Goal: Transaction & Acquisition: Purchase product/service

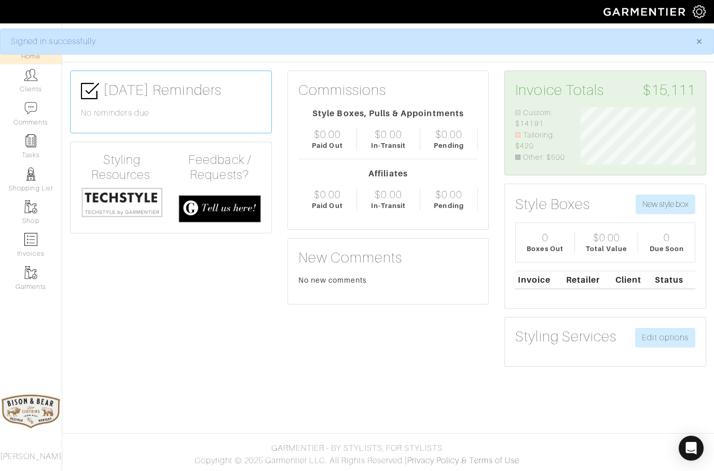
scroll to position [57, 130]
click at [35, 75] on img at bounding box center [30, 74] width 13 height 13
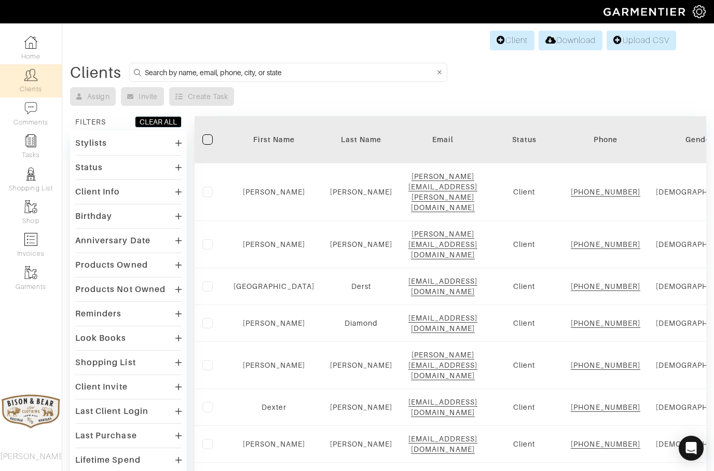
click at [181, 66] on input at bounding box center [290, 72] width 290 height 13
type input "Joe"
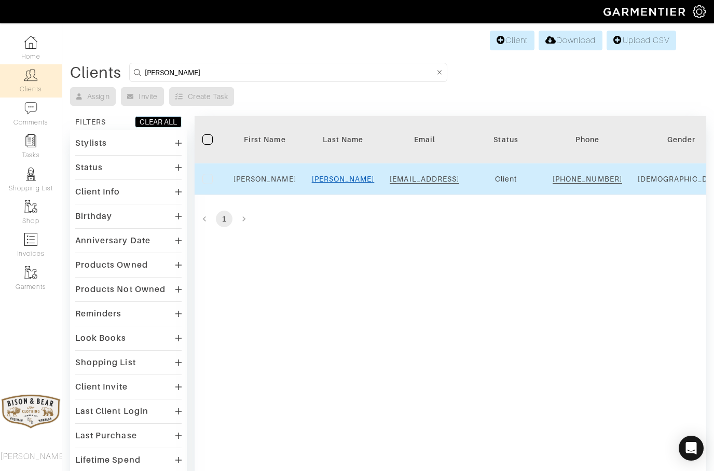
click at [342, 183] on link "Reiser" at bounding box center [343, 179] width 63 height 8
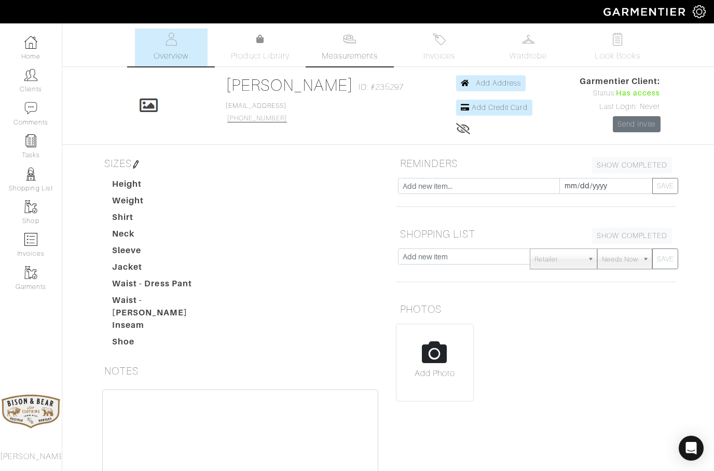
click at [356, 56] on span "Measurements" at bounding box center [350, 56] width 57 height 12
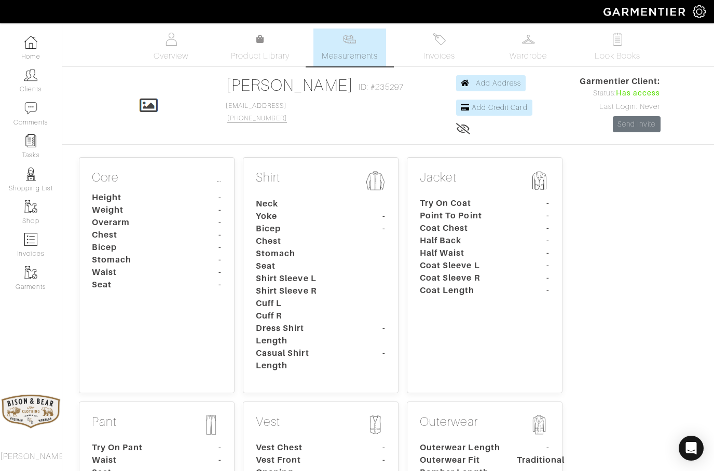
click at [175, 245] on dt "Bicep" at bounding box center [132, 247] width 97 height 12
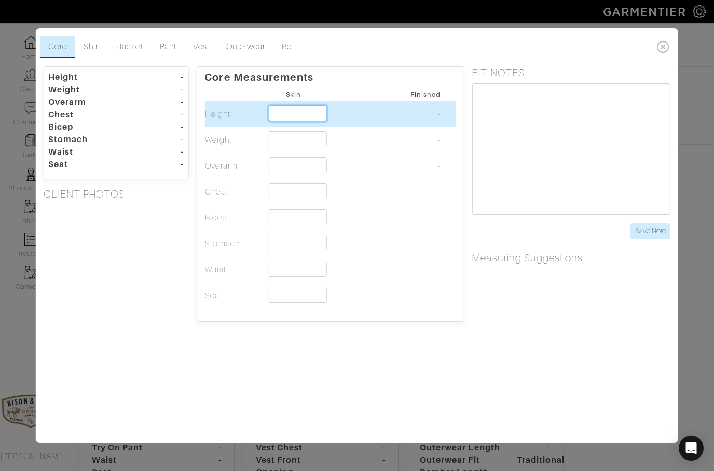
click at [294, 106] on input "text" at bounding box center [297, 113] width 58 height 16
type input "6'0""
type input "6'"
type input "6'4""
type input "6'4"
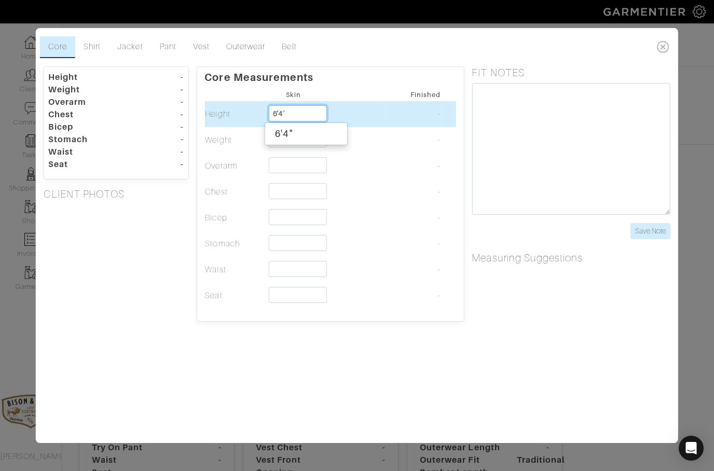
type input "6'4""
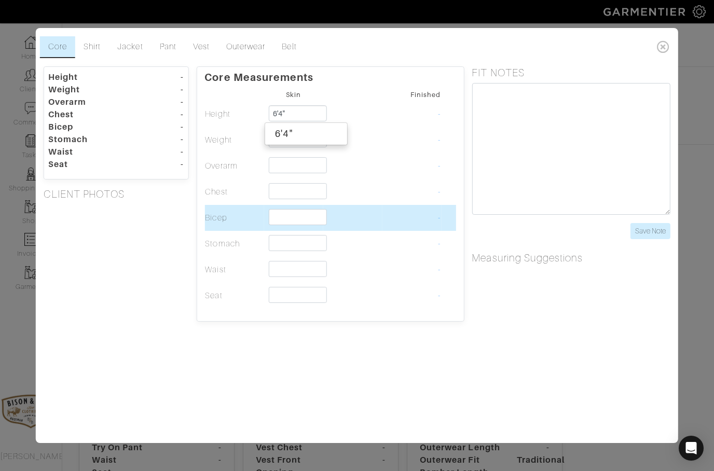
click at [375, 216] on td at bounding box center [352, 218] width 59 height 26
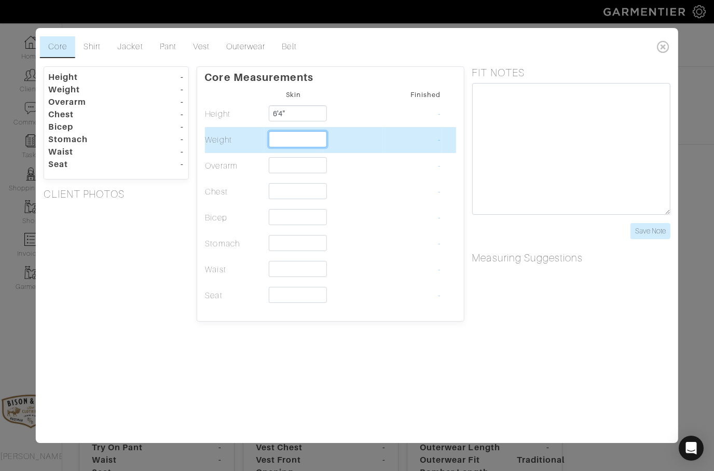
click at [286, 141] on input "text" at bounding box center [297, 139] width 58 height 16
type input "200"
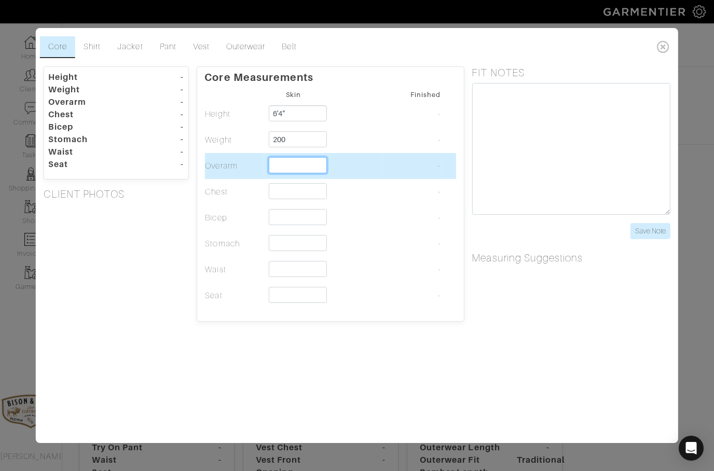
click at [300, 165] on input "text" at bounding box center [297, 165] width 58 height 16
type input "50 1/4"
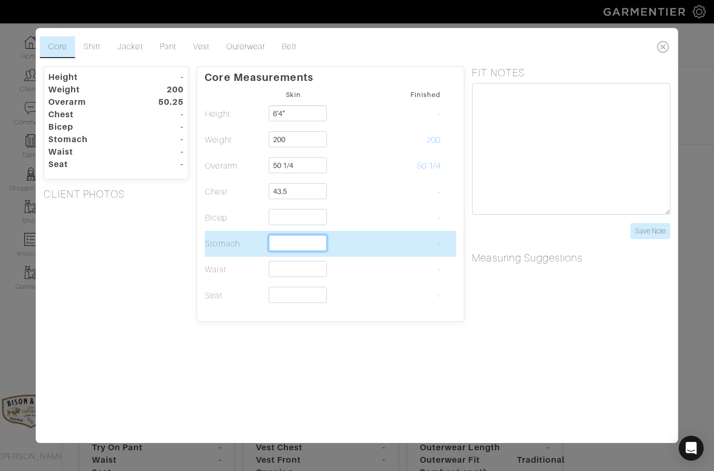
click at [293, 236] on input "text" at bounding box center [297, 243] width 58 height 16
type input "43 1/2"
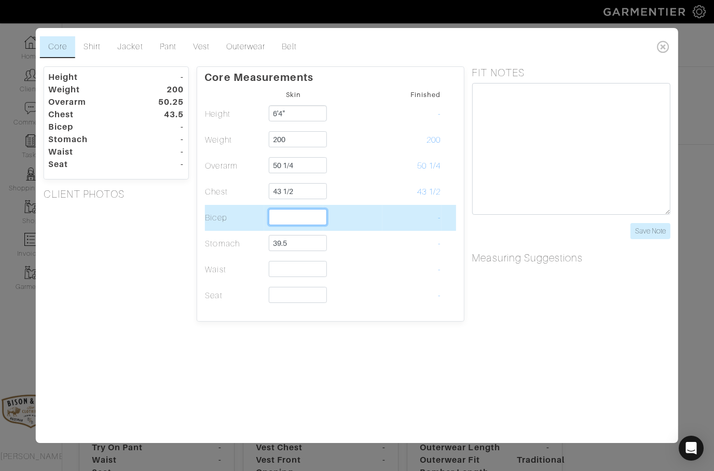
click at [296, 219] on input "text" at bounding box center [297, 217] width 58 height 16
type input "39 1/2"
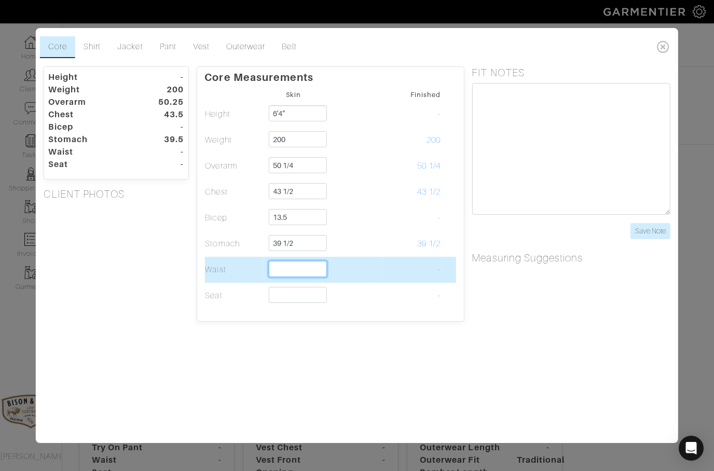
click at [288, 277] on input "text" at bounding box center [297, 269] width 58 height 16
type input "13 1/2"
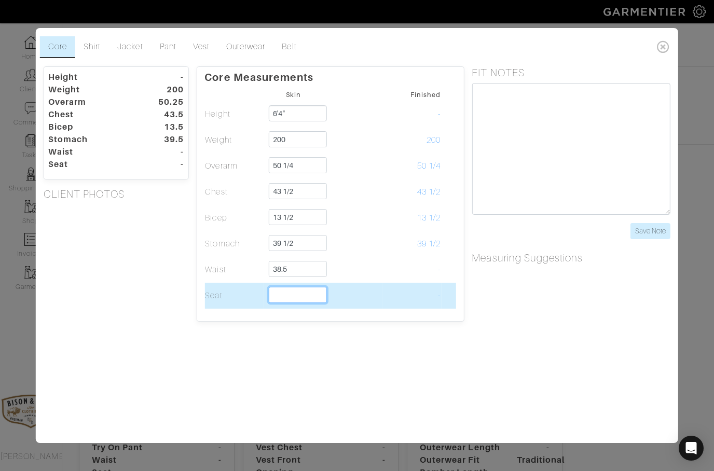
click at [294, 296] on input "text" at bounding box center [297, 295] width 58 height 16
type input "38 1/2"
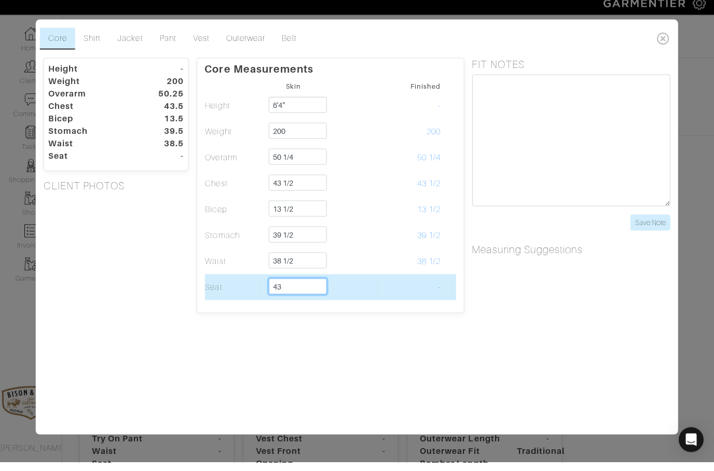
type input "43"
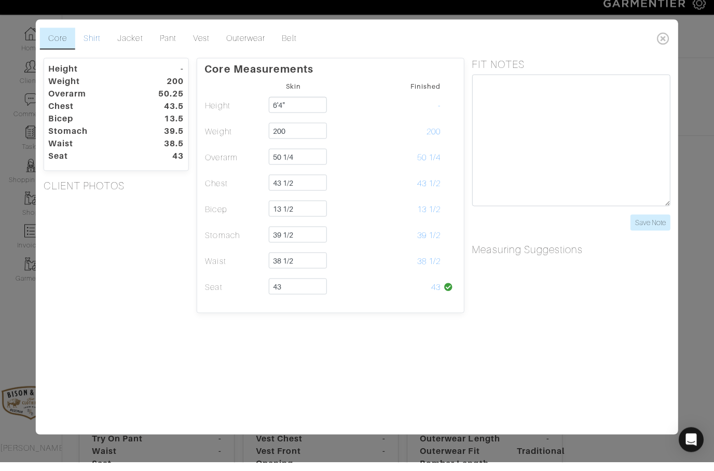
click at [88, 42] on link "Shirt" at bounding box center [92, 47] width 34 height 22
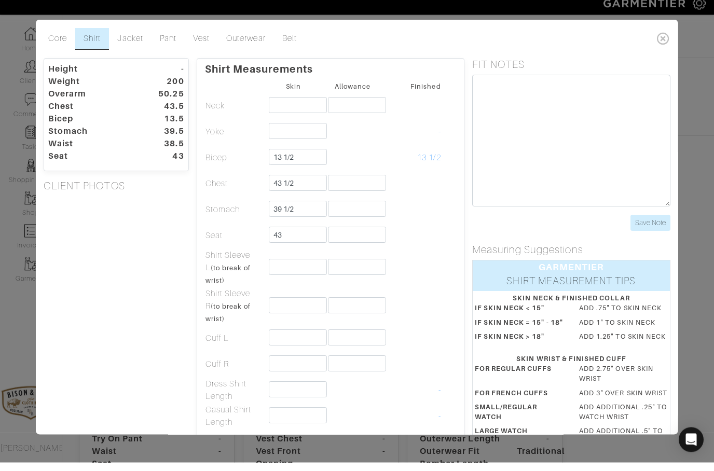
scroll to position [9, 0]
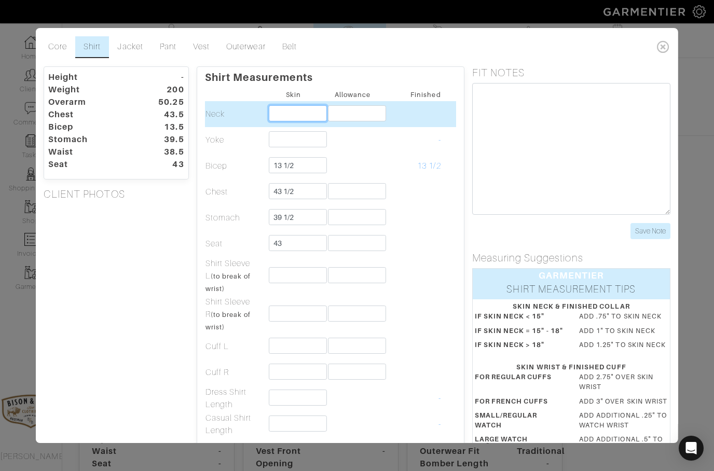
click at [298, 119] on input "text" at bounding box center [297, 113] width 58 height 16
type input "15"
click at [364, 119] on input "text" at bounding box center [356, 113] width 58 height 16
type input "."
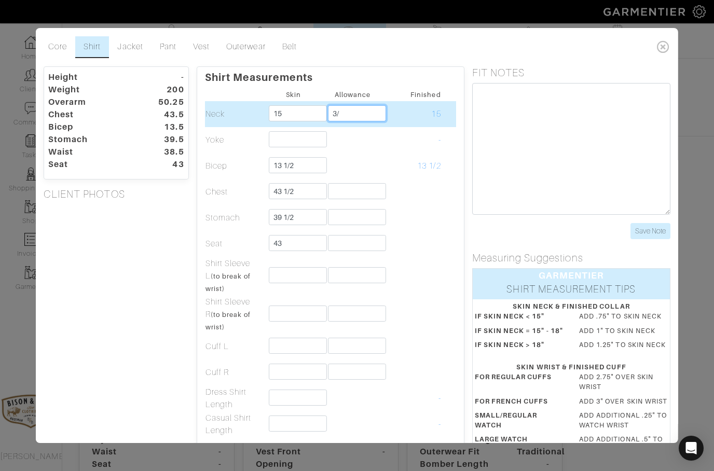
type input "3"
click at [292, 109] on input "15" at bounding box center [297, 113] width 58 height 16
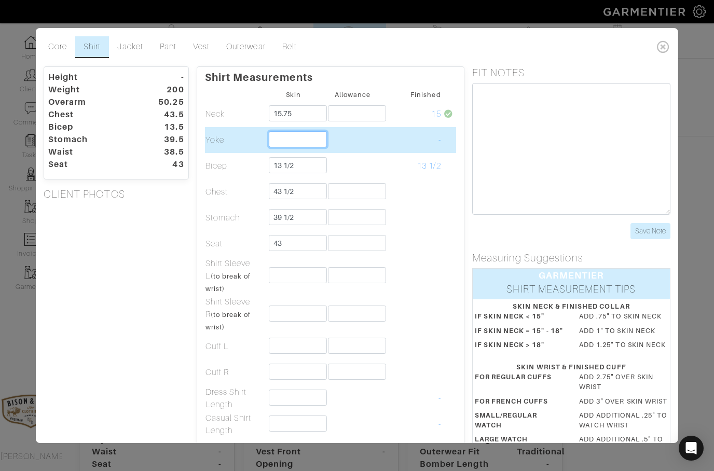
click at [289, 139] on input "text" at bounding box center [297, 139] width 58 height 16
type input "15 3/4"
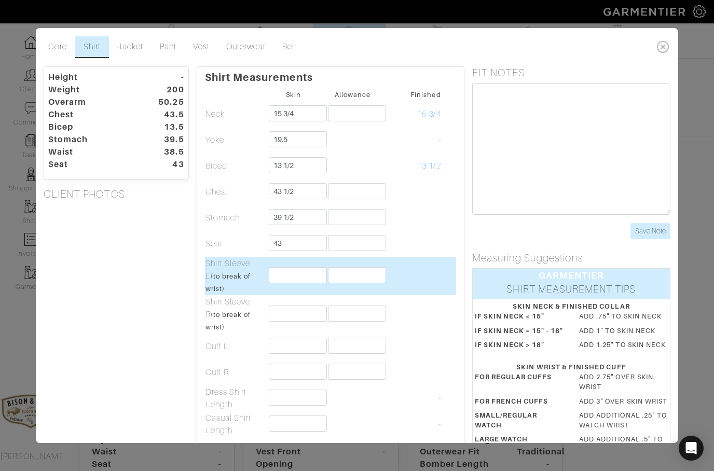
click at [286, 273] on input "text" at bounding box center [297, 275] width 58 height 16
type input "19 1/2"
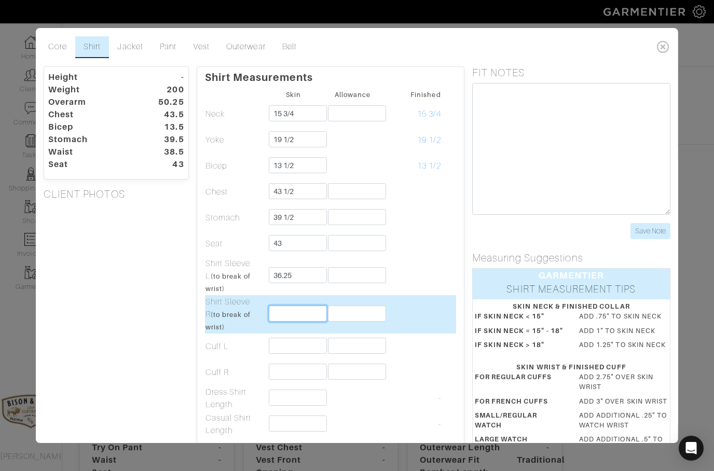
click at [280, 317] on input "text" at bounding box center [297, 314] width 58 height 16
type input "36 1/4"
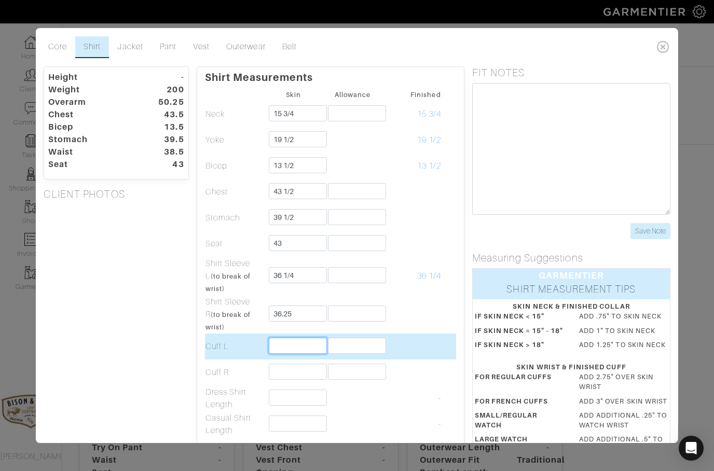
click at [297, 353] on input "text" at bounding box center [297, 346] width 58 height 16
type input "36 1/4"
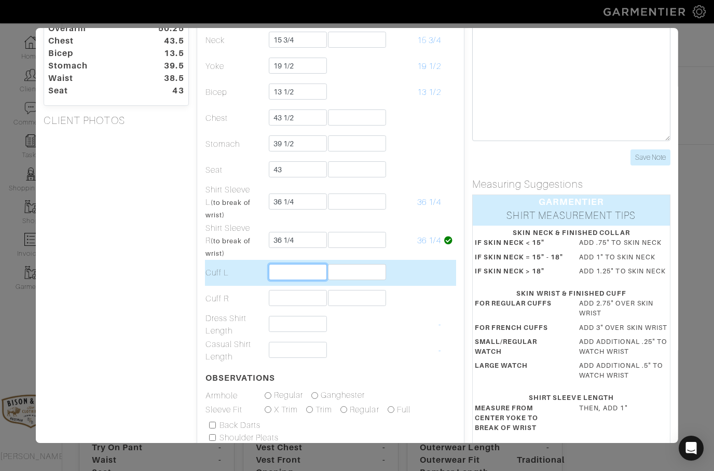
scroll to position [87, 0]
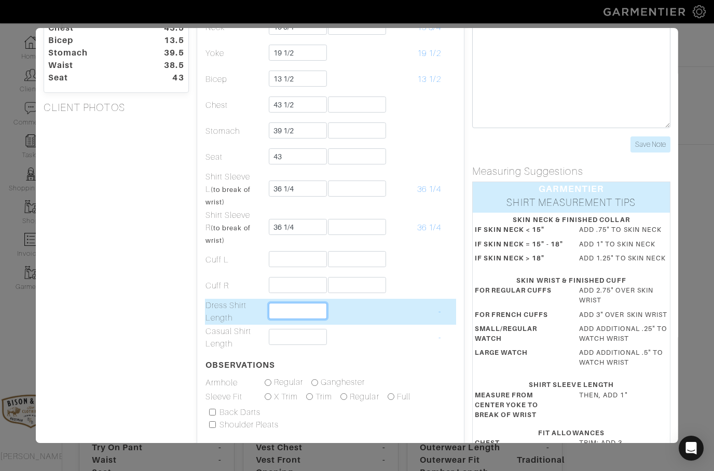
click at [292, 312] on input "text" at bounding box center [297, 311] width 58 height 16
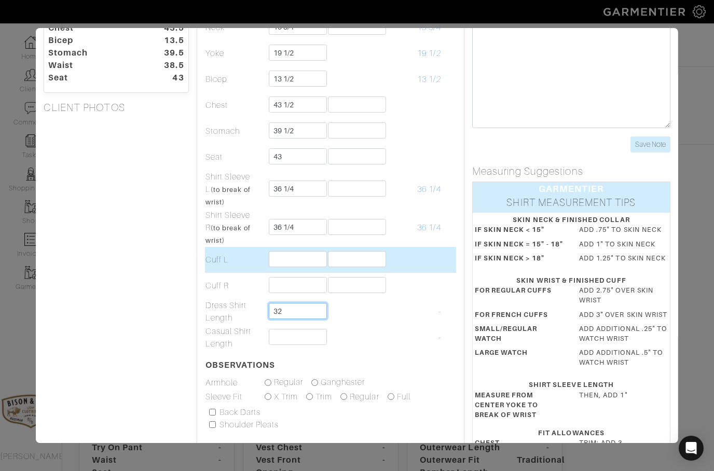
type input "32"
click at [295, 260] on input "text" at bounding box center [297, 259] width 58 height 16
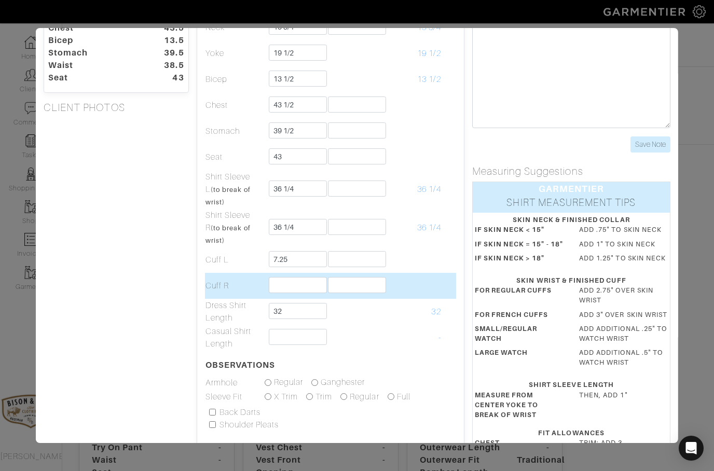
click at [289, 280] on input "text" at bounding box center [297, 285] width 58 height 16
type input "7 1/4"
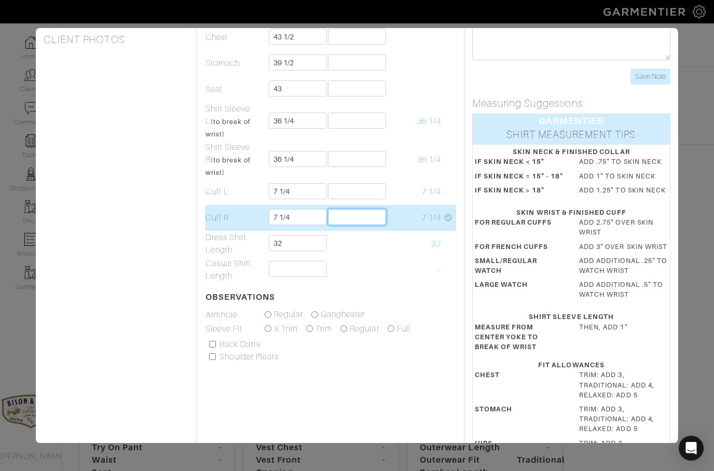
scroll to position [154, 0]
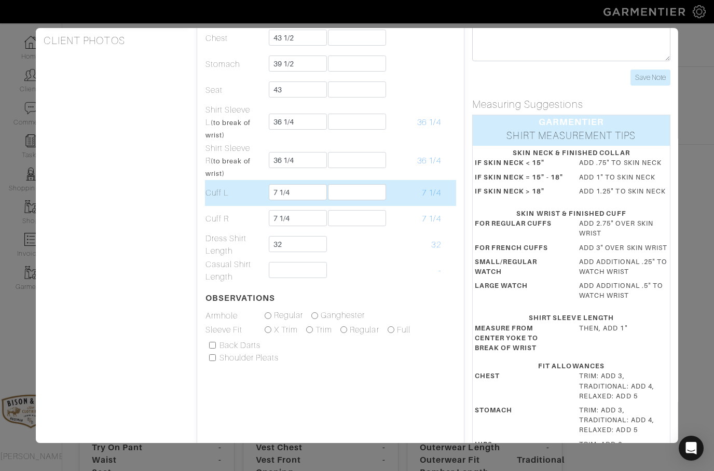
click at [344, 199] on input "text" at bounding box center [356, 192] width 58 height 16
click at [306, 190] on input "7 1/4" at bounding box center [297, 192] width 58 height 16
type input "7 3/4"
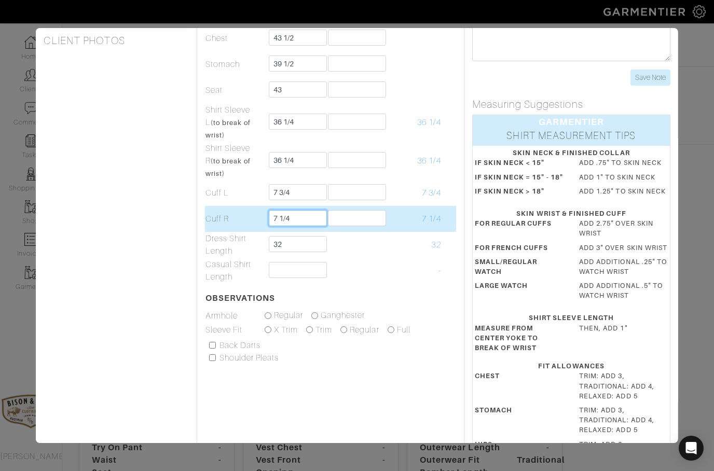
click at [307, 219] on input "7 1/4" at bounding box center [297, 218] width 58 height 16
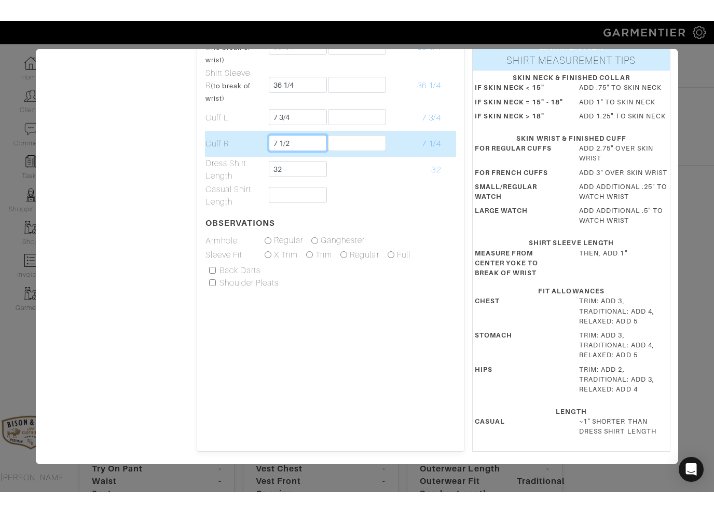
scroll to position [256, 0]
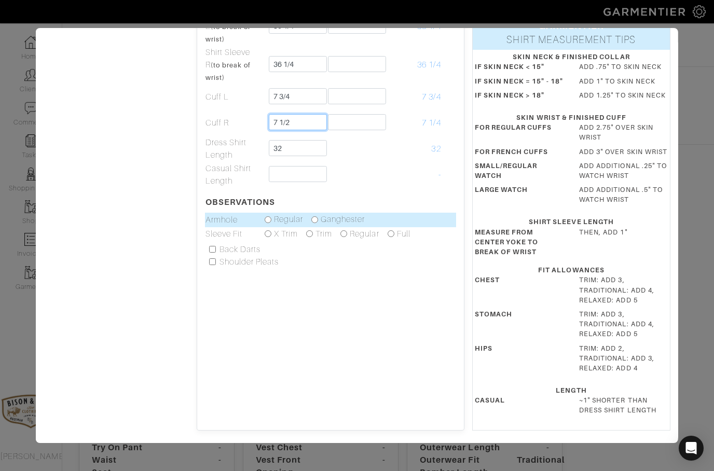
type input "7 1/2"
click at [318, 216] on input "radio" at bounding box center [314, 219] width 7 height 7
radio input "true"
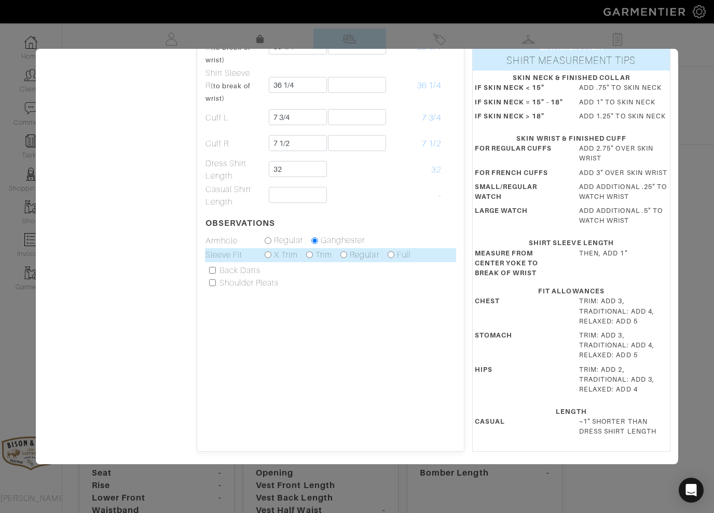
click at [313, 251] on input "radio" at bounding box center [309, 254] width 7 height 7
radio input "true"
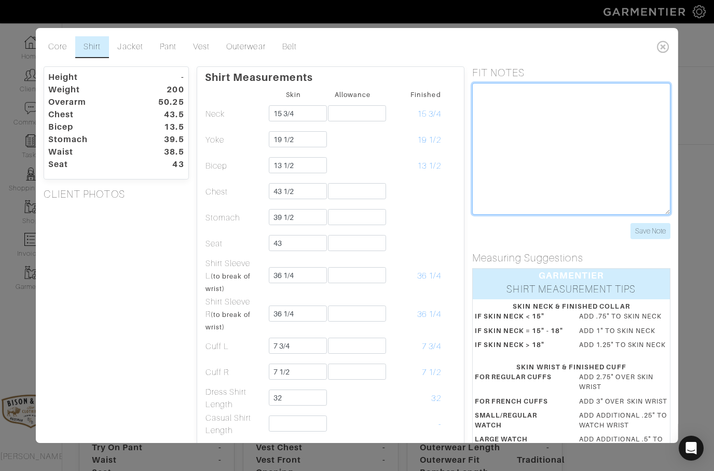
scroll to position [0, 8]
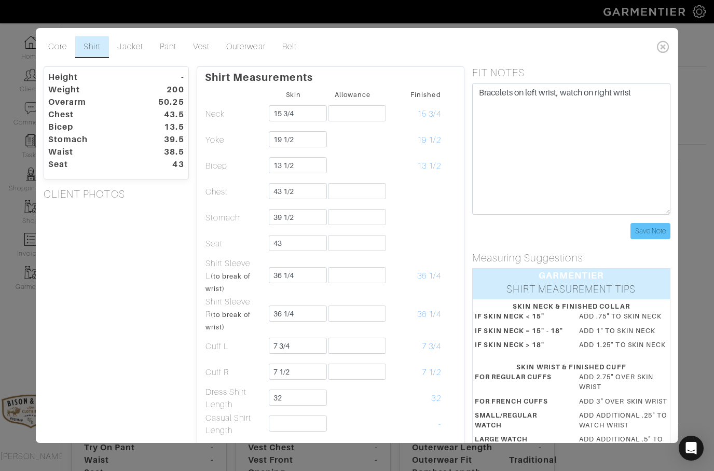
click at [654, 227] on input "Save Note" at bounding box center [650, 231] width 40 height 16
click at [644, 233] on input "Save Note" at bounding box center [650, 231] width 40 height 16
click at [132, 49] on link "Jacket" at bounding box center [130, 47] width 42 height 22
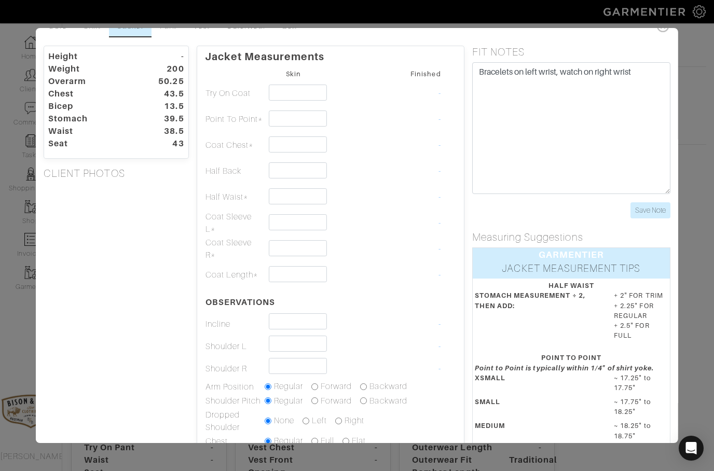
scroll to position [29, 0]
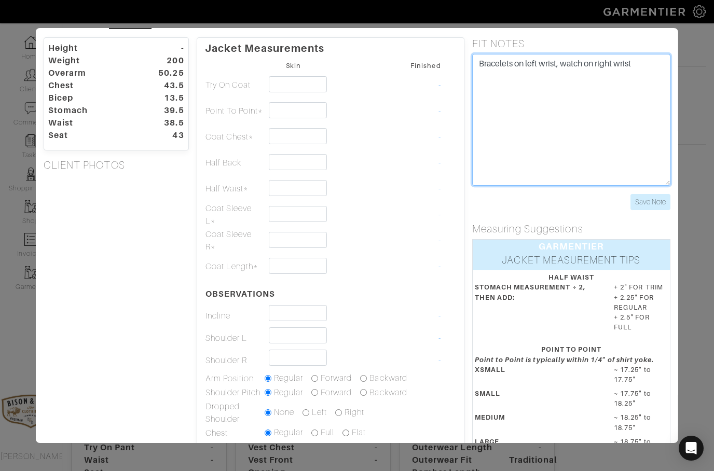
click at [644, 71] on textarea "Bracelets on left wrist, watch on right wrist" at bounding box center [571, 120] width 199 height 132
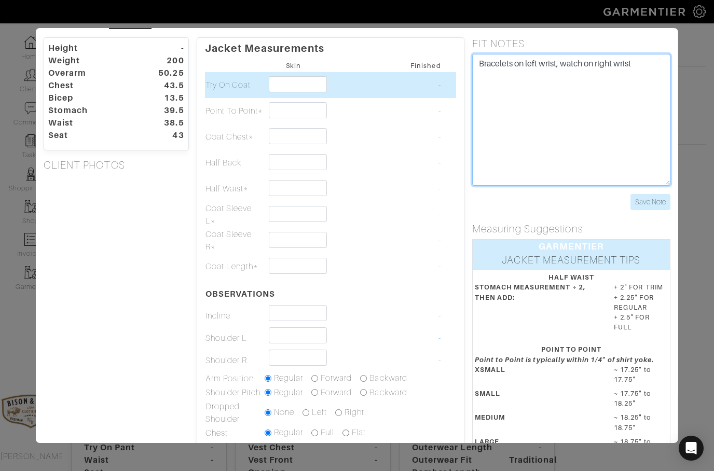
type textarea "Bracelets on left wrist, watch on right wrist"
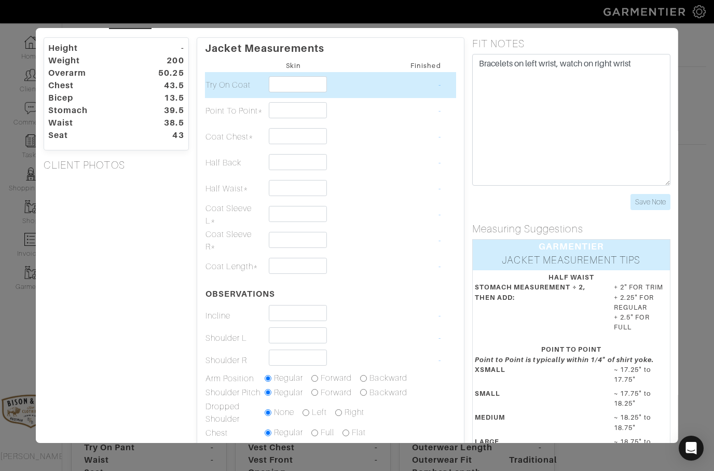
click at [296, 91] on input "text" at bounding box center [297, 84] width 58 height 16
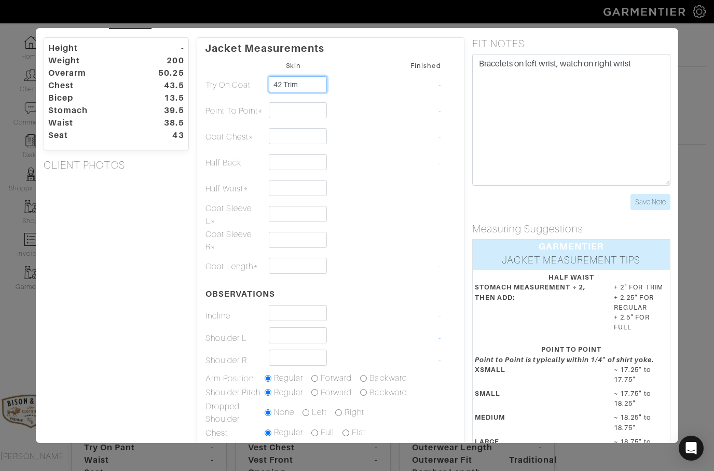
type input "42 Trim"
click at [665, 60] on textarea "Bracelets on left wrist, watch on right wrist" at bounding box center [571, 120] width 199 height 132
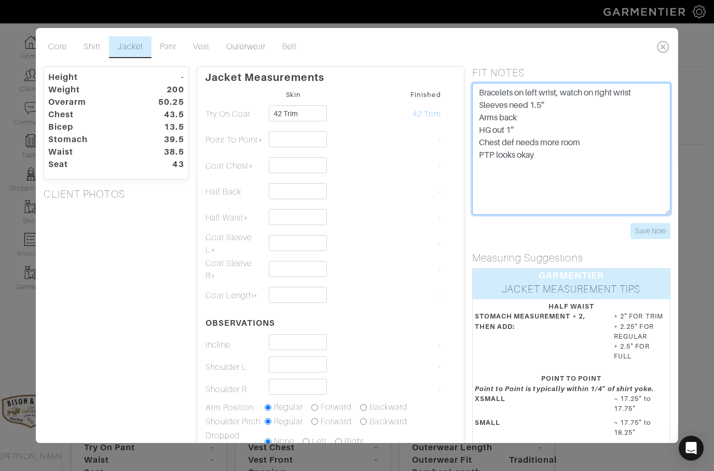
scroll to position [0, 0]
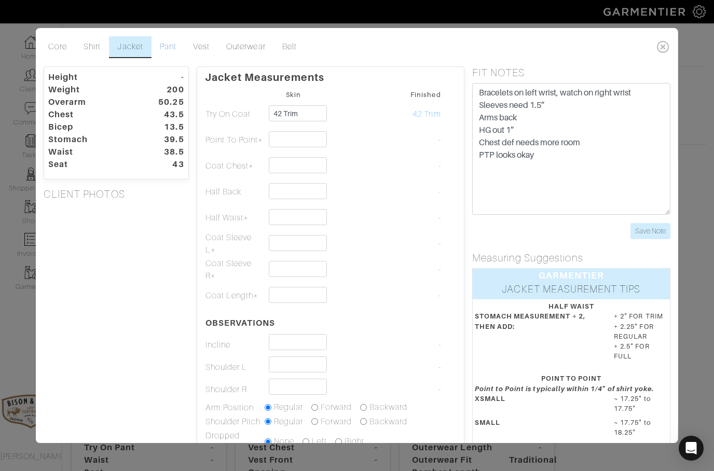
click at [172, 46] on link "Pant" at bounding box center [168, 47] width 33 height 22
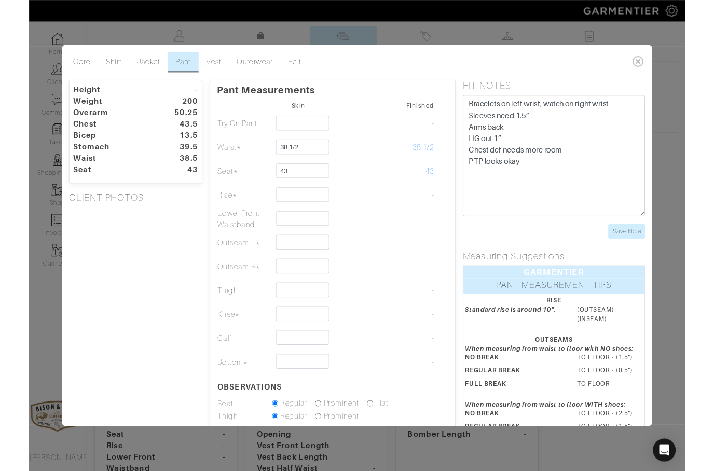
scroll to position [42, 8]
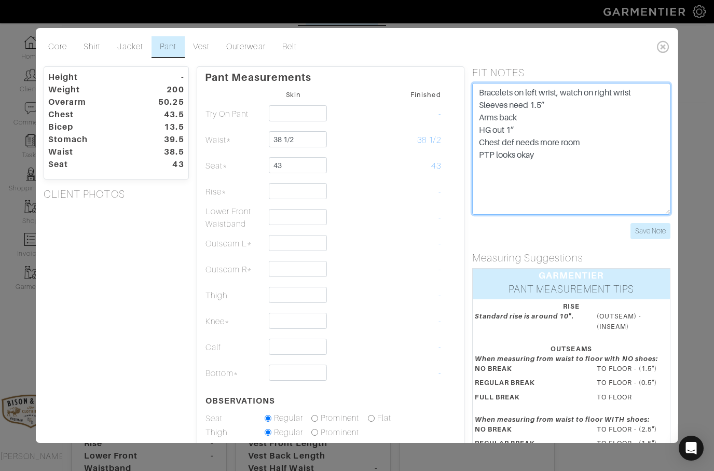
click at [555, 148] on textarea "Bracelets on left wrist, watch on right wrist Sleeves need 1.5” Arms back HG ou…" at bounding box center [571, 149] width 199 height 132
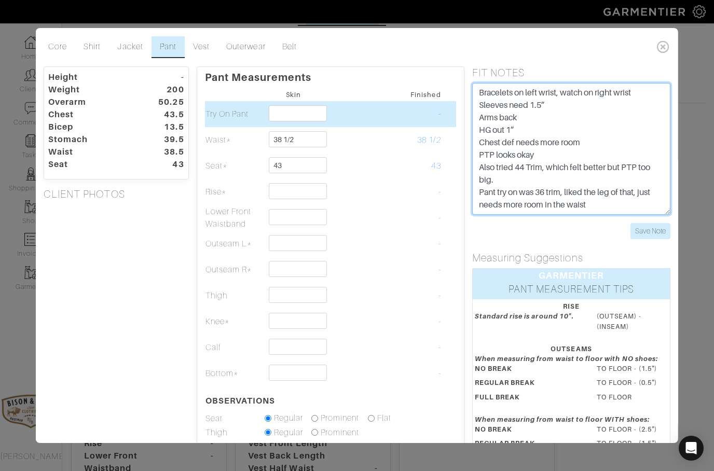
type textarea "Bracelets on left wrist, watch on right wrist Sleeves need 1.5” Arms back HG ou…"
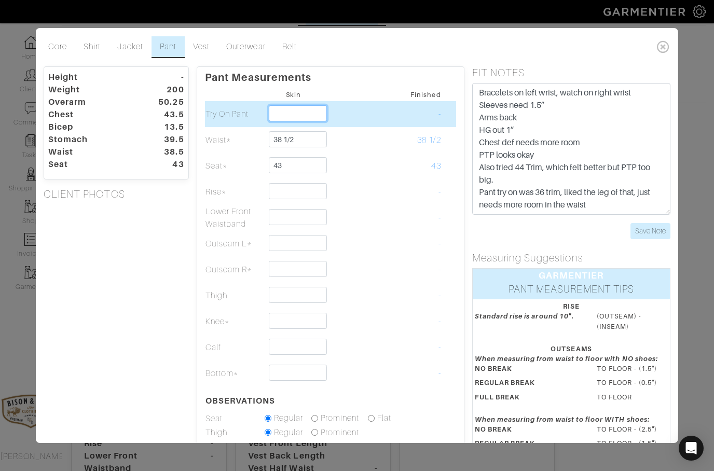
click at [276, 116] on input "text" at bounding box center [297, 113] width 58 height 16
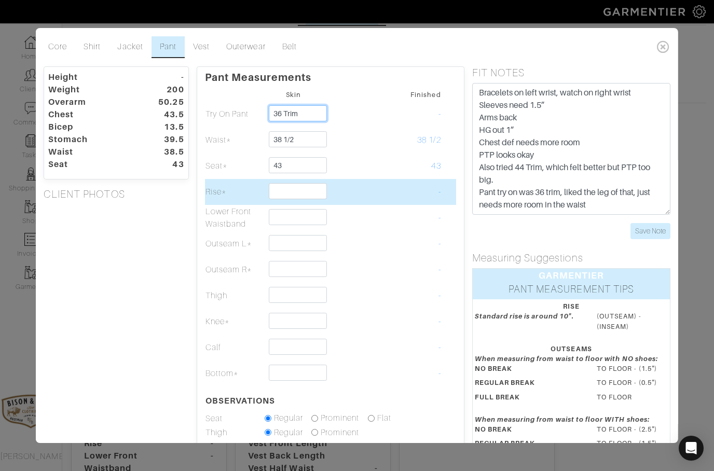
type input "36 Trim"
click at [299, 191] on input "text" at bounding box center [297, 191] width 58 height 16
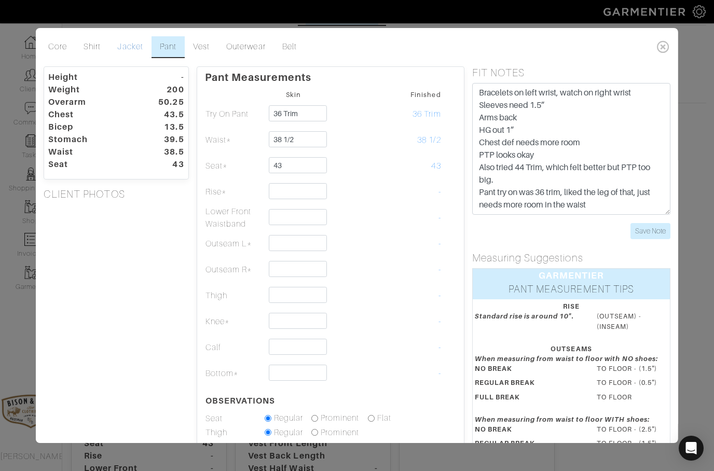
click at [128, 46] on link "Jacket" at bounding box center [130, 47] width 42 height 22
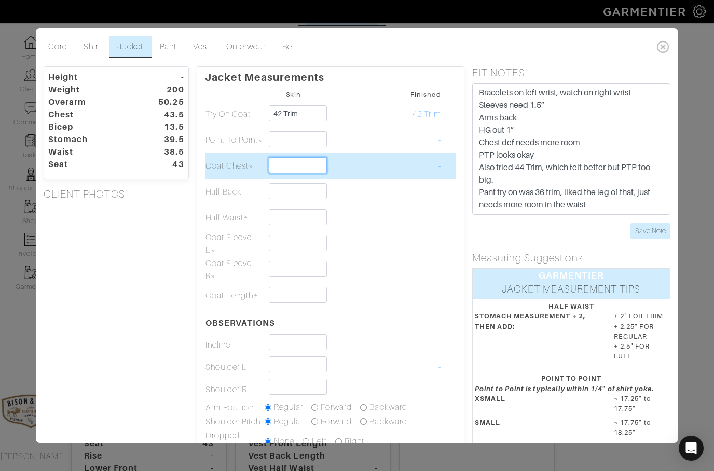
click at [298, 167] on input "text" at bounding box center [297, 165] width 58 height 16
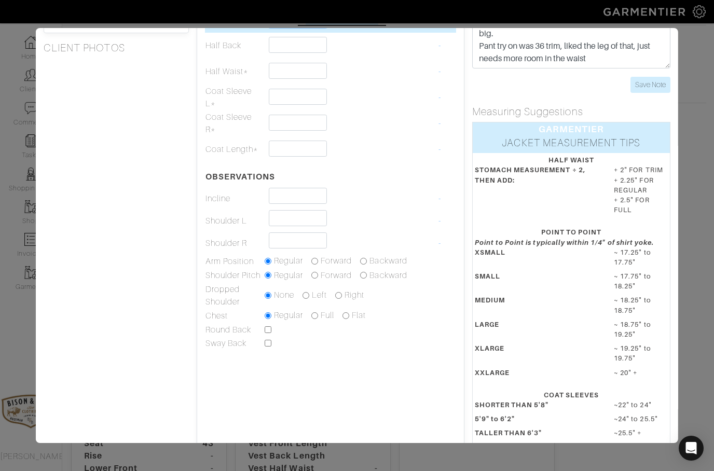
scroll to position [148, 0]
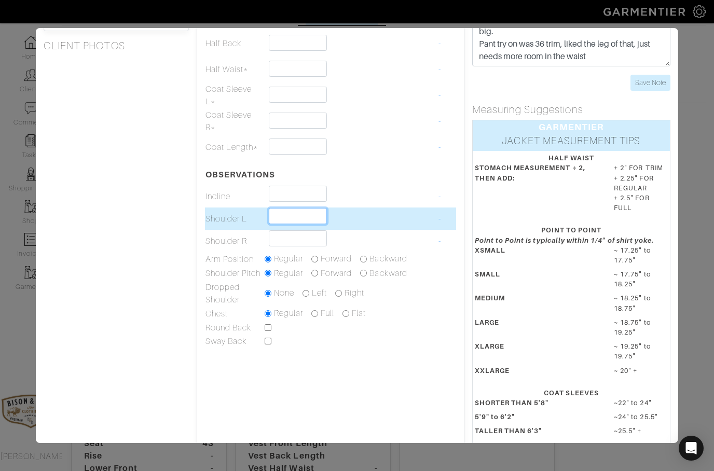
click at [281, 222] on input "text" at bounding box center [297, 216] width 58 height 16
type input "2"
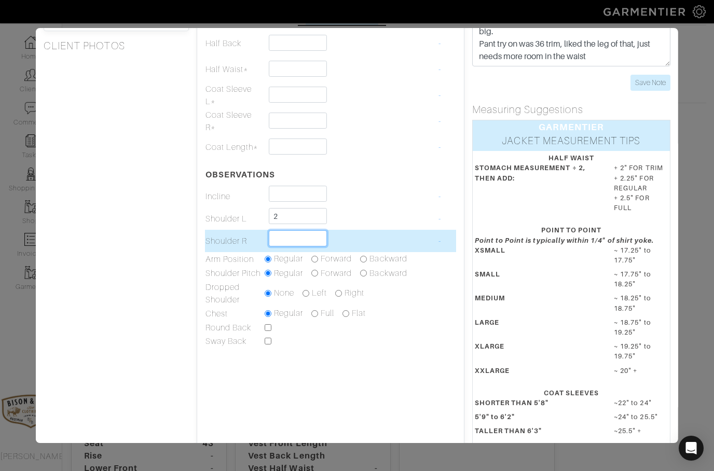
click at [293, 244] on input "text" at bounding box center [297, 238] width 58 height 16
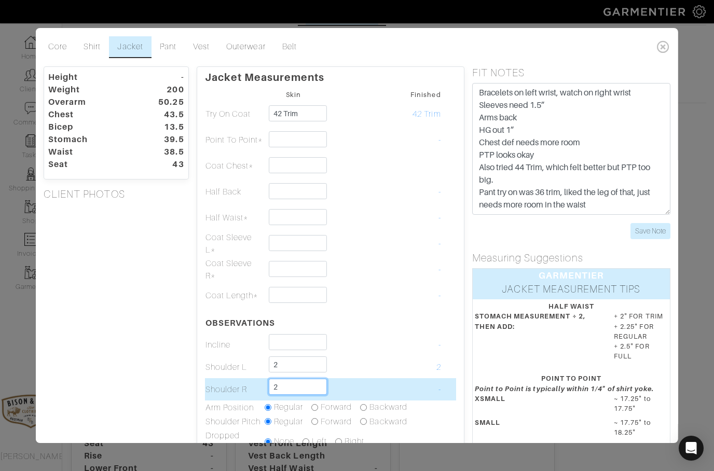
scroll to position [0, 0]
type input "2"
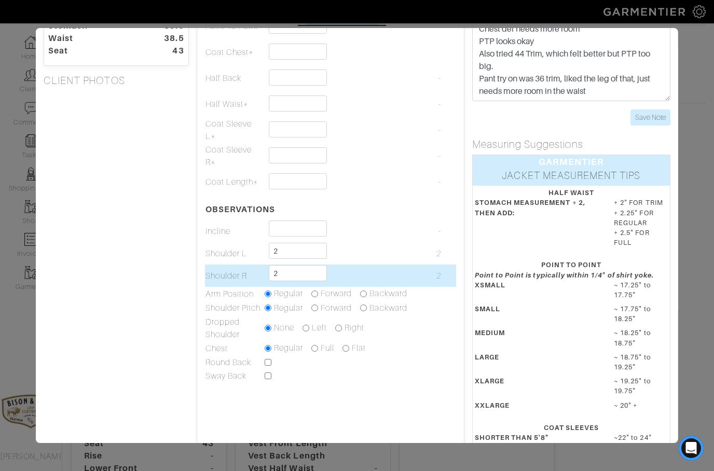
scroll to position [114, 0]
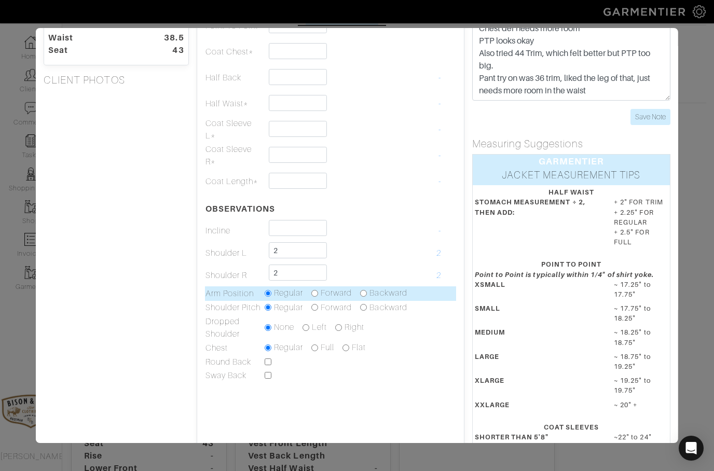
click at [378, 295] on label "Backward" at bounding box center [387, 293] width 37 height 12
click at [367, 295] on input "radio" at bounding box center [363, 293] width 7 height 7
radio input "true"
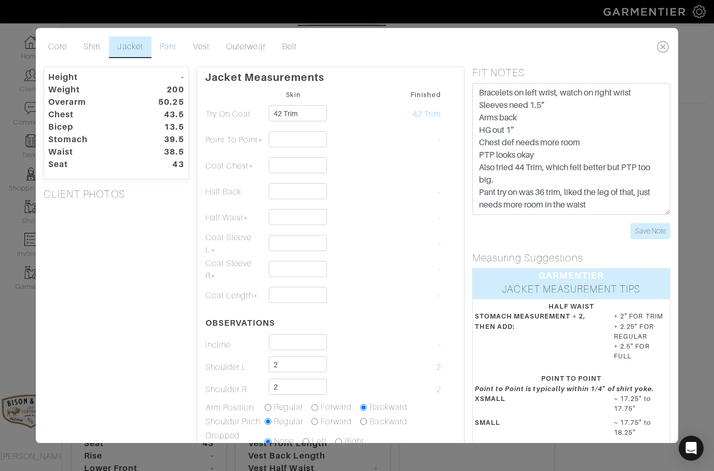
scroll to position [0, 0]
click at [169, 48] on link "Pant" at bounding box center [168, 47] width 33 height 22
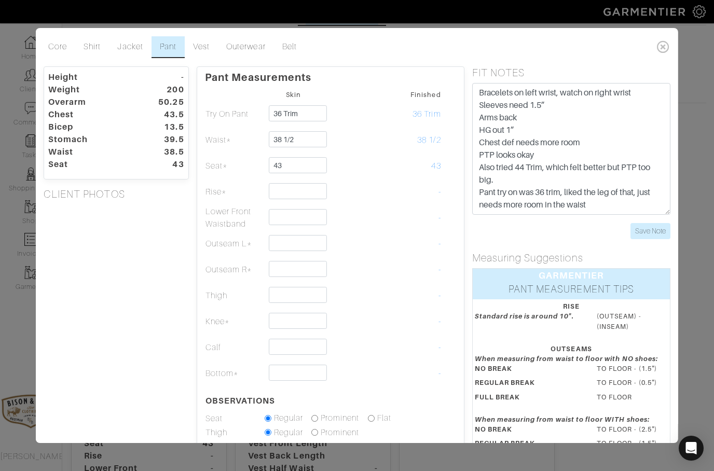
scroll to position [29, 0]
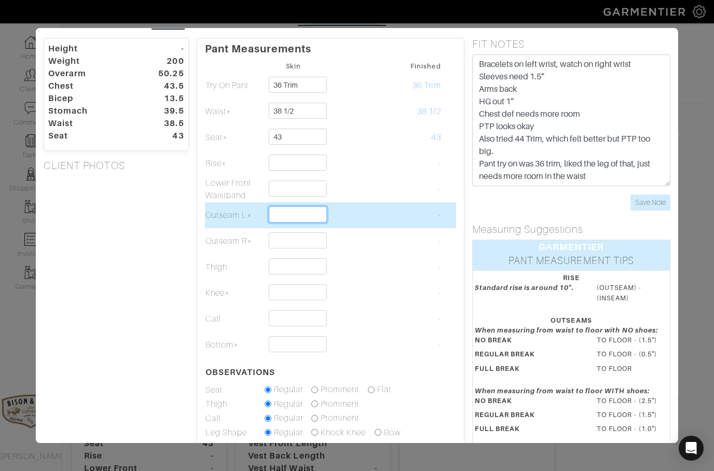
click at [289, 217] on input "text" at bounding box center [297, 215] width 58 height 16
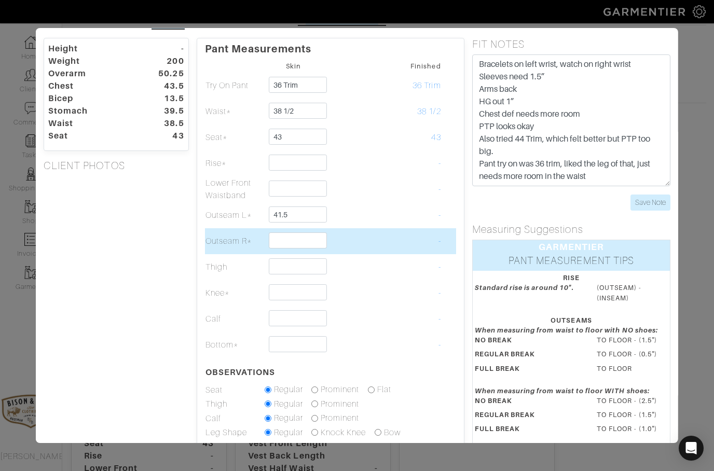
click at [303, 240] on input "text" at bounding box center [297, 240] width 58 height 16
type input "41 1/2"
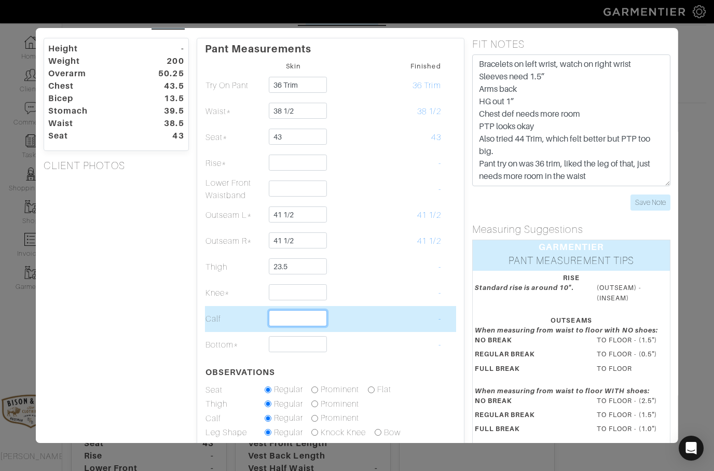
click at [287, 325] on input "text" at bounding box center [297, 318] width 58 height 16
type input "23 1/2"
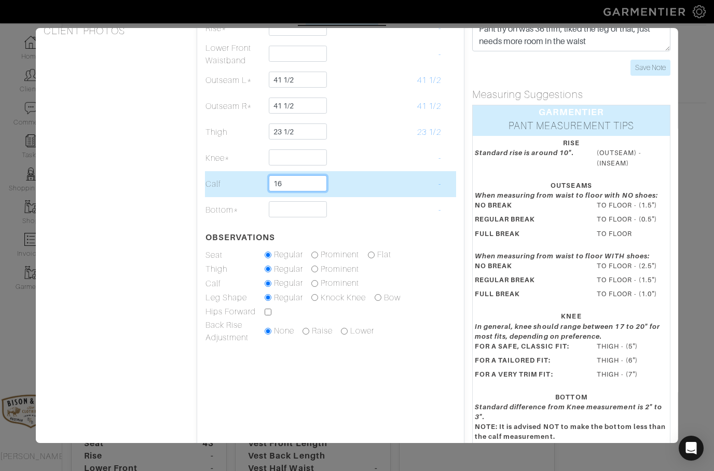
scroll to position [164, 0]
type input "16"
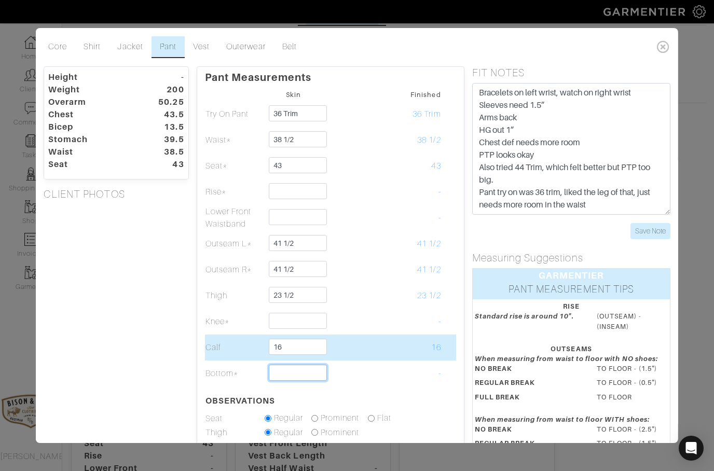
scroll to position [0, 0]
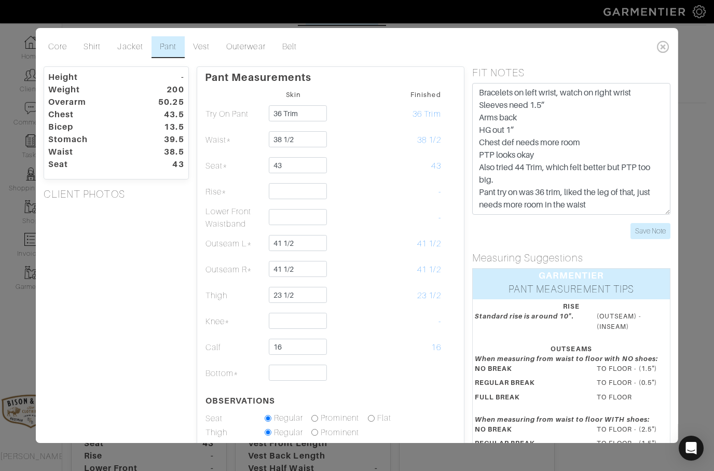
click at [613, 204] on textarea "Bracelets on left wrist, watch on right wrist Sleeves need 1.5” Arms back HG ou…" at bounding box center [571, 149] width 199 height 132
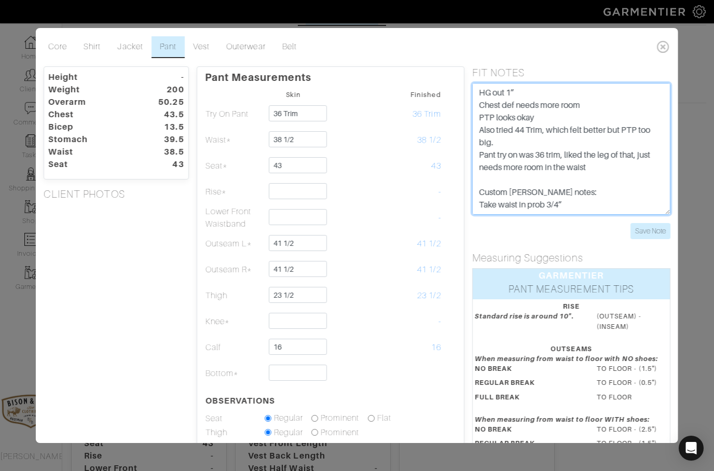
scroll to position [45, 0]
click at [564, 182] on textarea "Bracelets on left wrist, watch on right wrist Sleeves need 1.5” Arms back HG ou…" at bounding box center [571, 149] width 199 height 132
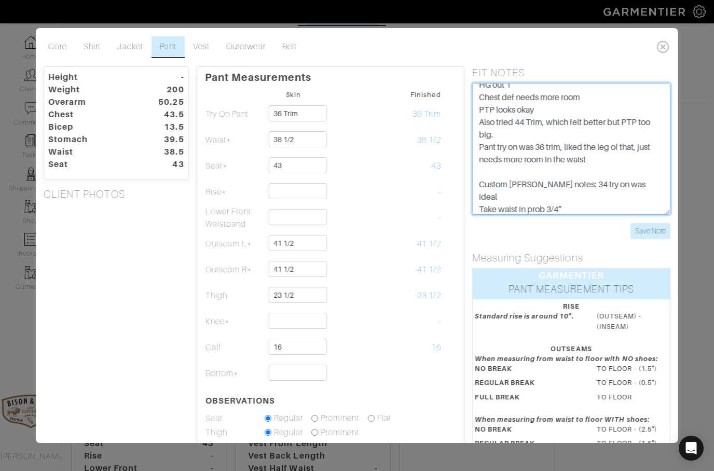
click at [580, 200] on textarea "Bracelets on left wrist, watch on right wrist Sleeves need 1.5” Arms back HG ou…" at bounding box center [571, 149] width 199 height 132
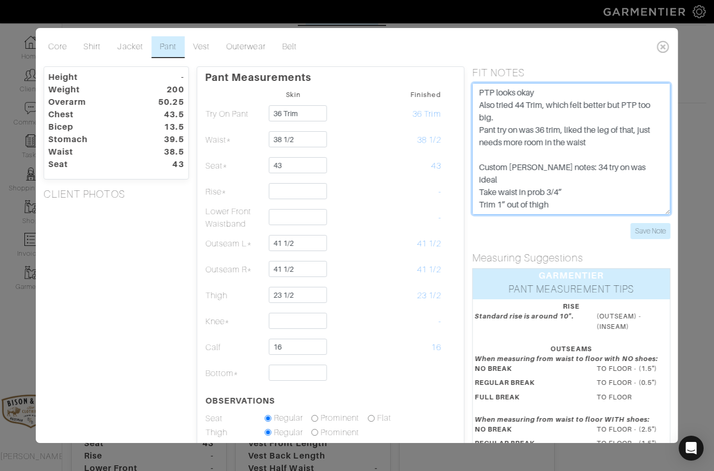
scroll to position [75, 0]
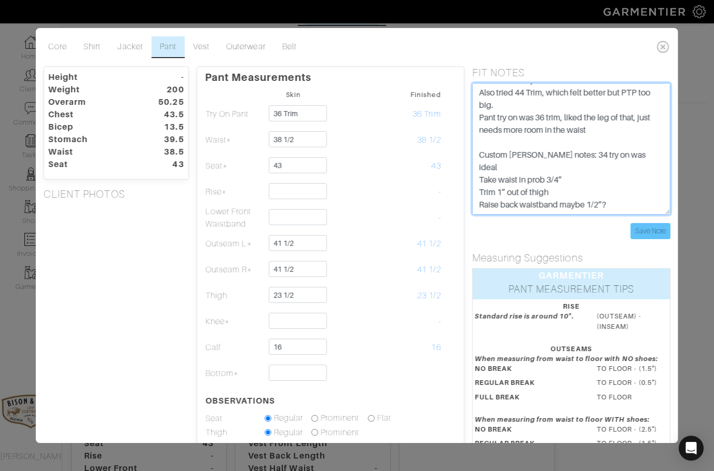
type textarea "Bracelets on left wrist, watch on right wrist Sleeves need 1.5” Arms back HG ou…"
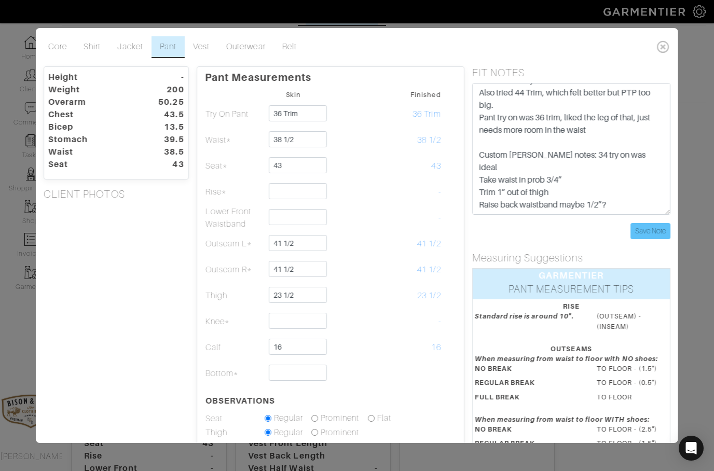
click at [651, 230] on input "Save Note" at bounding box center [650, 231] width 40 height 16
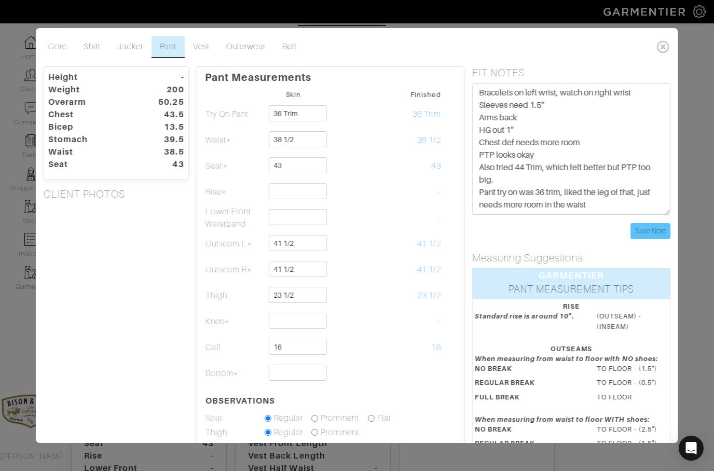
scroll to position [0, 0]
click at [135, 49] on link "Jacket" at bounding box center [130, 47] width 42 height 22
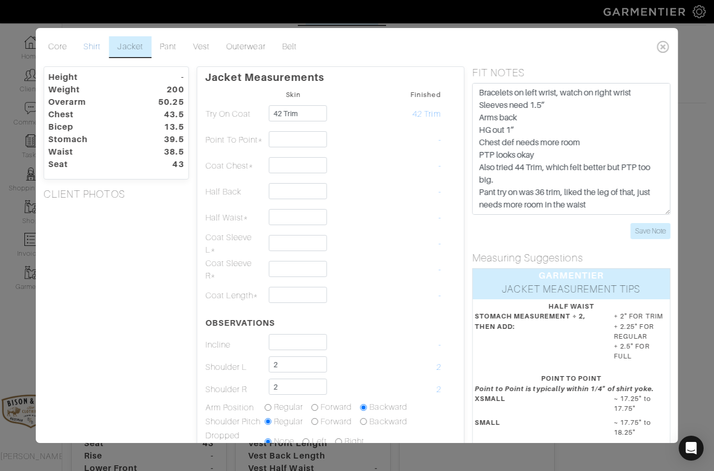
click at [95, 48] on link "Shirt" at bounding box center [92, 47] width 34 height 22
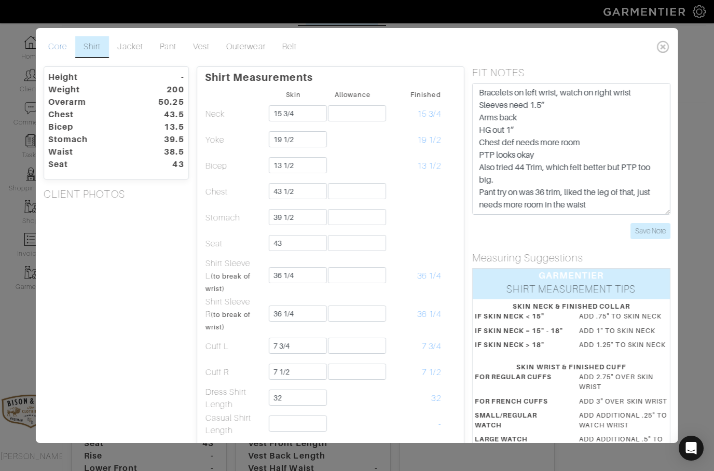
click at [54, 44] on link "Core" at bounding box center [57, 47] width 35 height 22
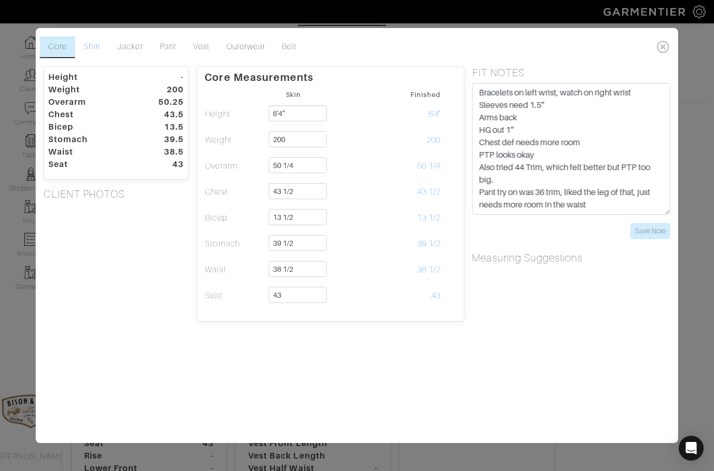
click at [89, 50] on link "Shirt" at bounding box center [92, 47] width 34 height 22
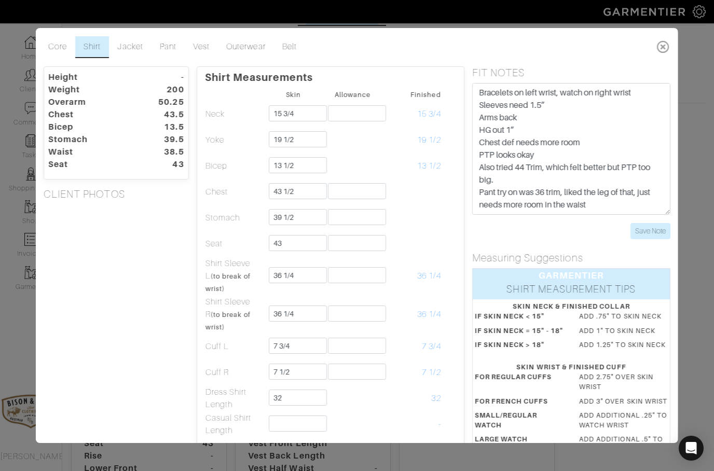
click at [673, 48] on icon at bounding box center [663, 46] width 21 height 21
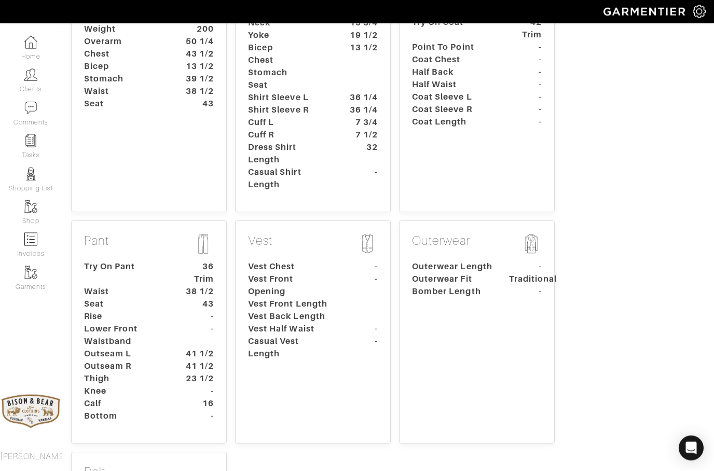
scroll to position [0, 8]
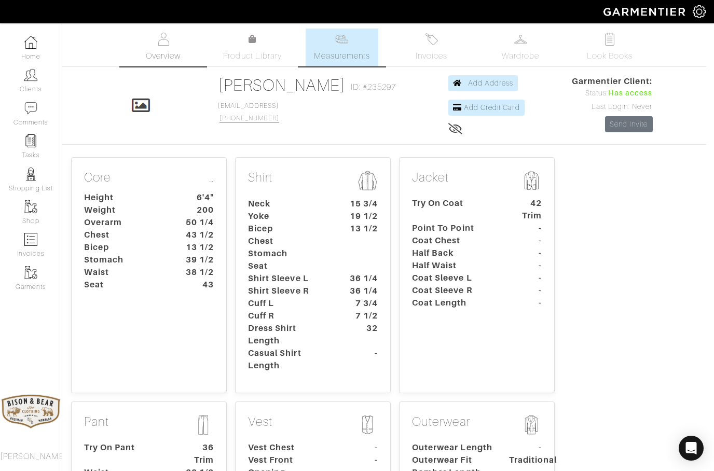
click at [159, 49] on link "Overview" at bounding box center [163, 48] width 73 height 38
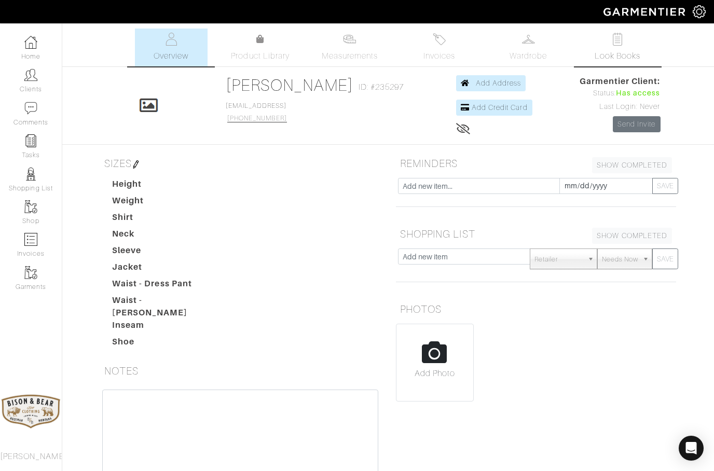
click at [618, 44] on img at bounding box center [617, 39] width 13 height 13
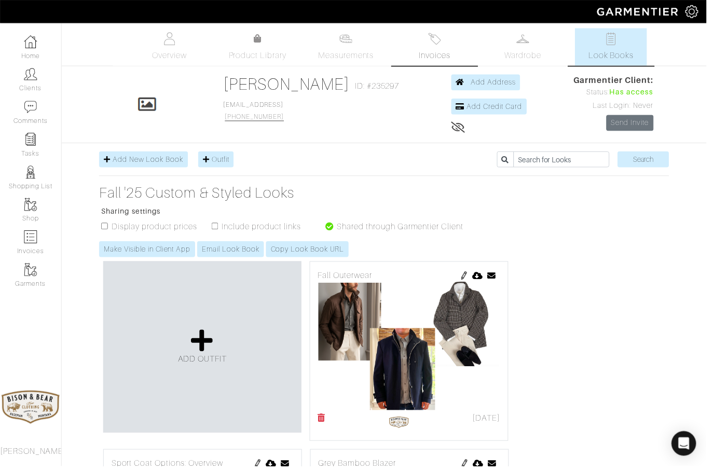
click at [443, 45] on img at bounding box center [439, 39] width 13 height 13
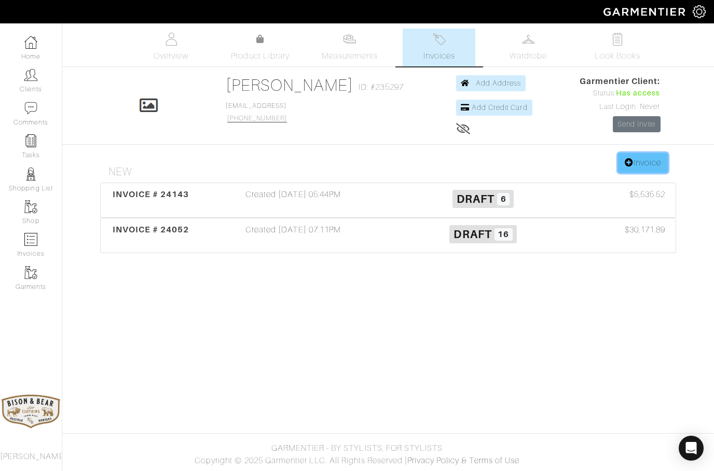
click at [644, 172] on link "Invoice" at bounding box center [643, 163] width 50 height 20
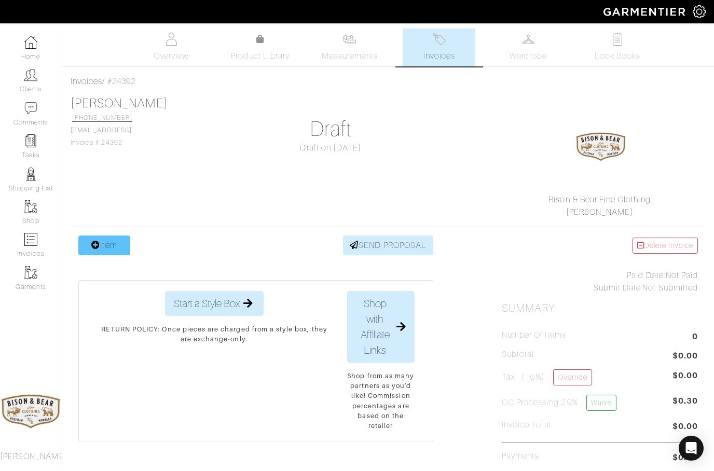
click at [107, 244] on link "Item" at bounding box center [104, 246] width 52 height 20
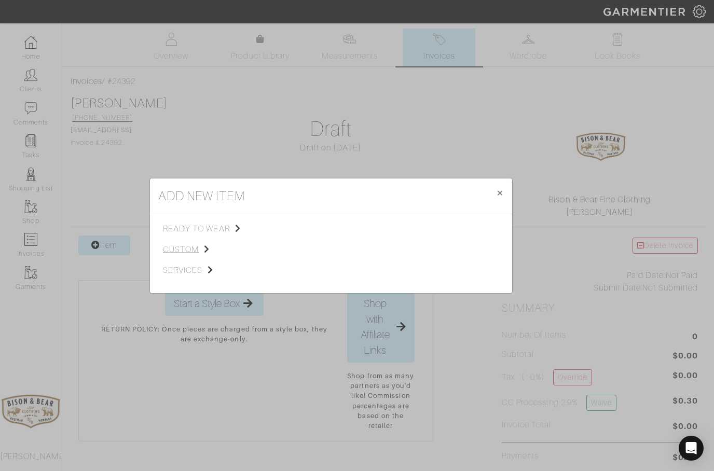
click at [178, 247] on span "custom" at bounding box center [215, 249] width 104 height 12
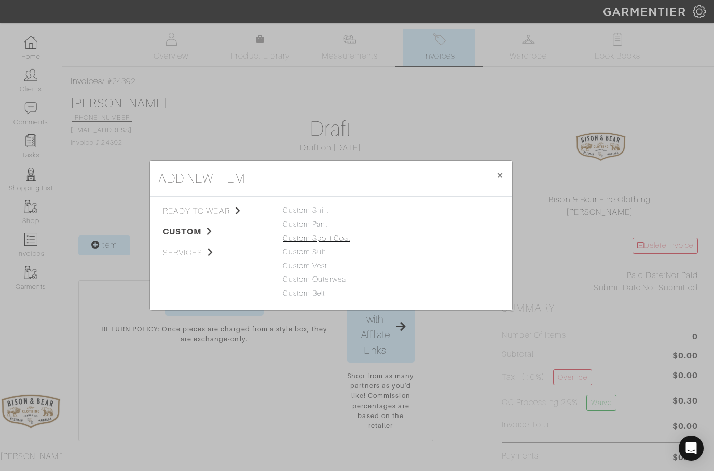
click at [334, 240] on link "Custom Sport Coat" at bounding box center [316, 238] width 67 height 8
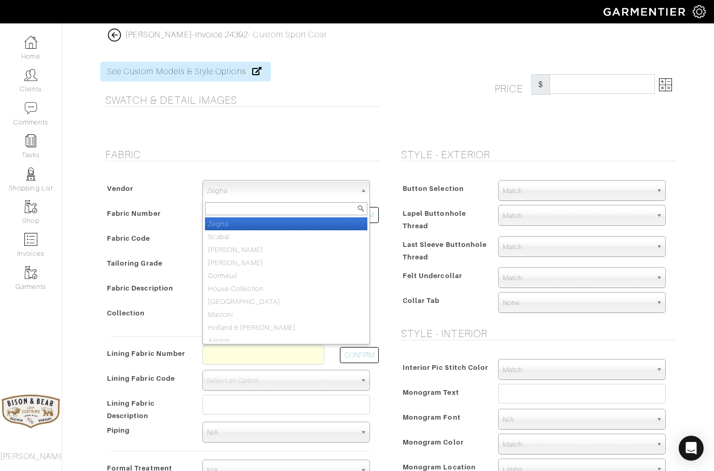
select select "75"
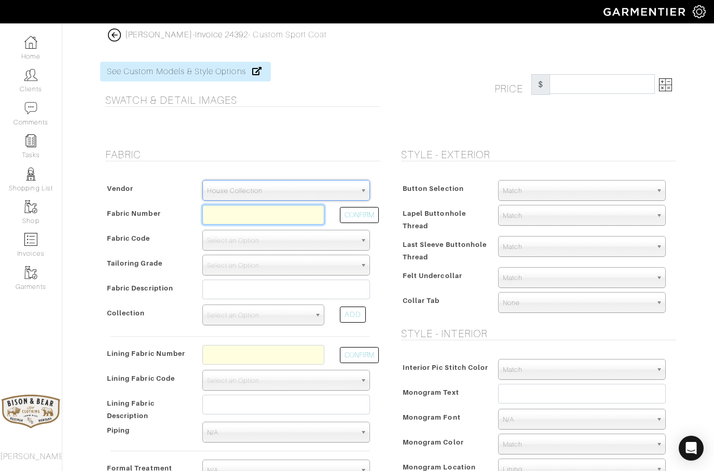
click at [246, 215] on input "text" at bounding box center [263, 215] width 122 height 20
type input "K4-47124260"
click at [362, 215] on button "CONFIRM" at bounding box center [359, 215] width 39 height 16
select select "5738"
type input "Brown Donegal"
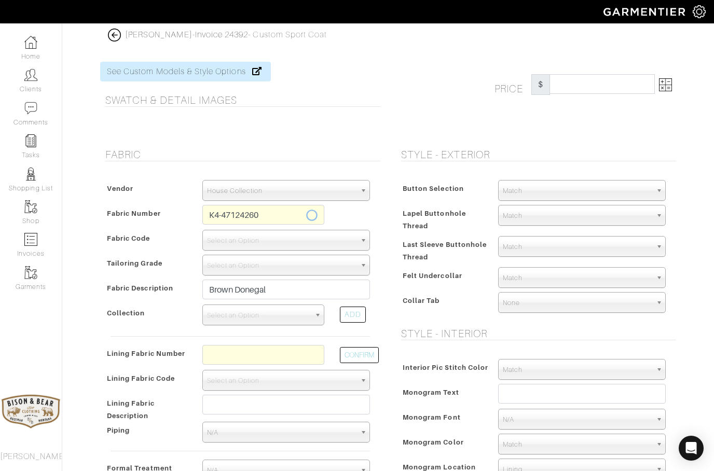
select select
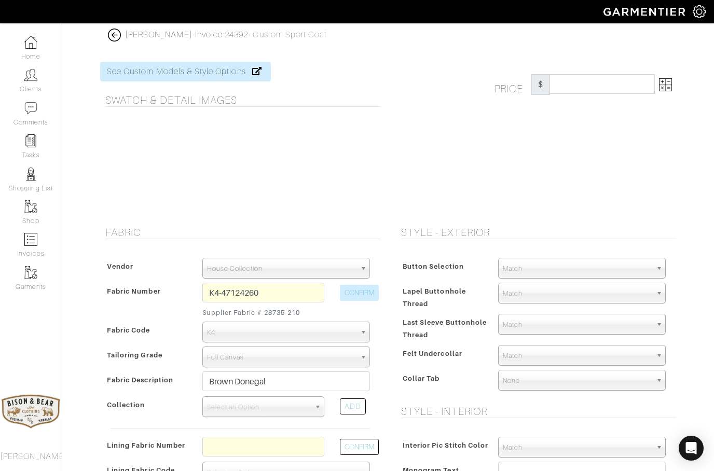
type input "1530.00"
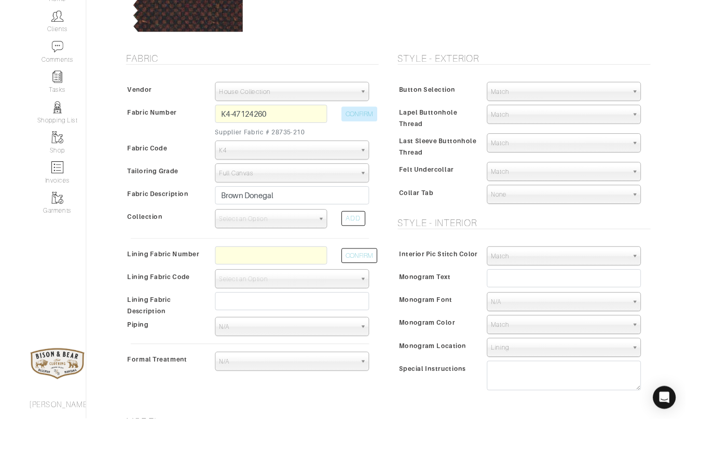
scroll to position [211, 0]
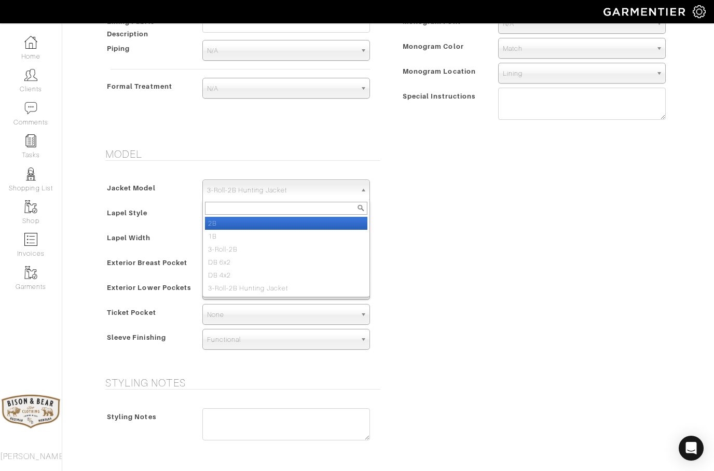
select select "15"
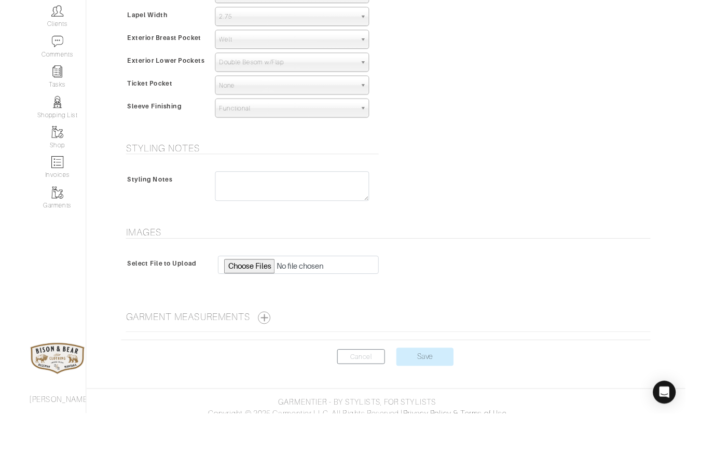
scroll to position [670, 0]
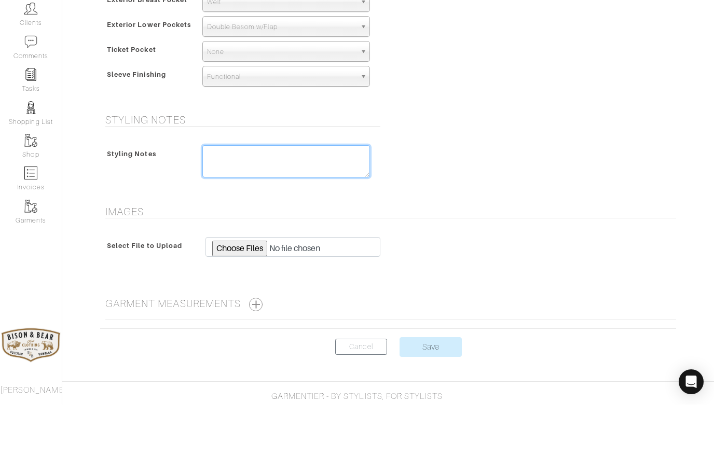
click at [240, 212] on textarea at bounding box center [286, 228] width 168 height 32
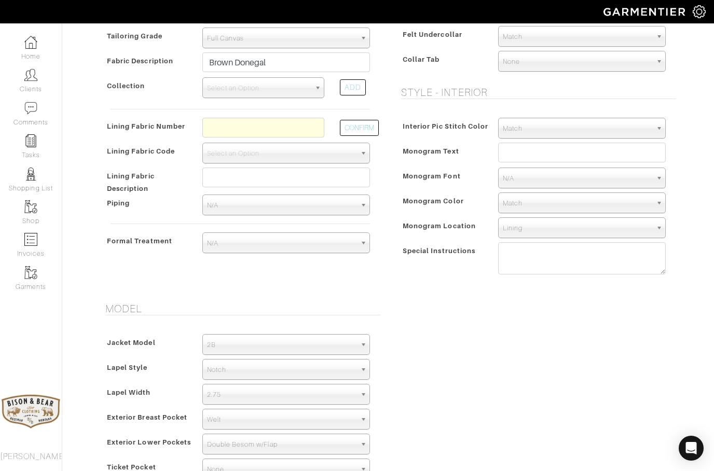
scroll to position [319, 0]
type textarea "Patch pockets chest and lower"
click at [234, 128] on input "text" at bounding box center [263, 128] width 122 height 20
type input "L7-48135277"
click at [363, 125] on button "CONFIRM" at bounding box center [359, 128] width 39 height 16
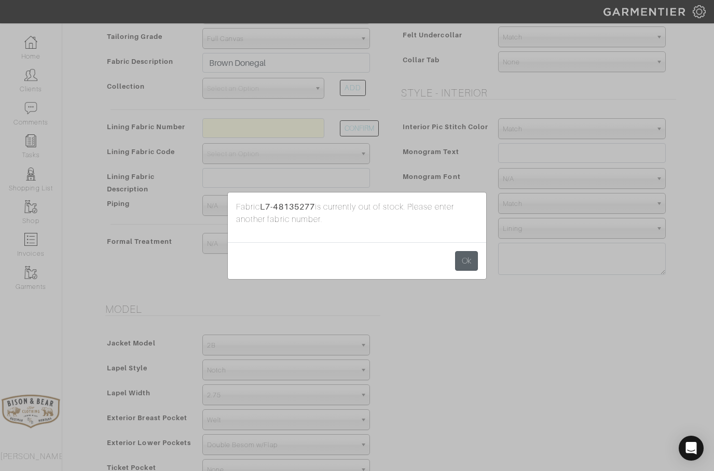
click at [475, 264] on button "Ok" at bounding box center [466, 261] width 23 height 20
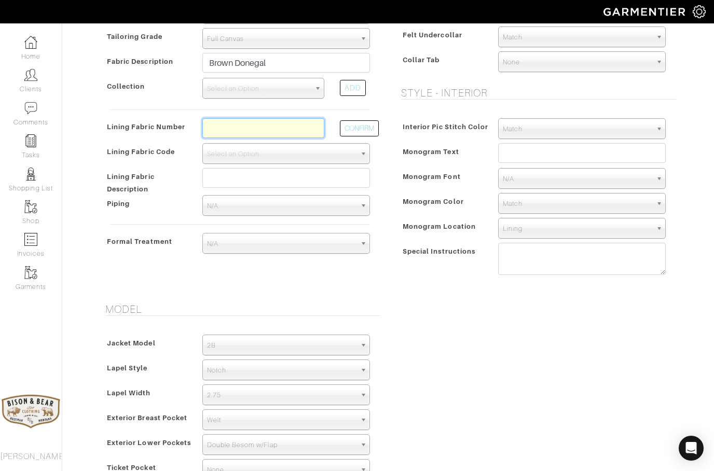
click at [287, 135] on input "text" at bounding box center [263, 128] width 122 height 20
type input "L"
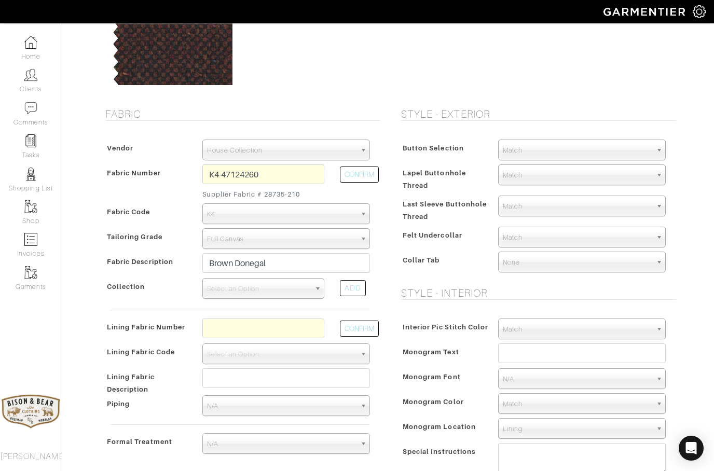
scroll to position [119, 0]
click at [248, 334] on input "text" at bounding box center [263, 328] width 122 height 20
click at [267, 330] on input "L4-501" at bounding box center [263, 328] width 122 height 20
type input "L4-50168247"
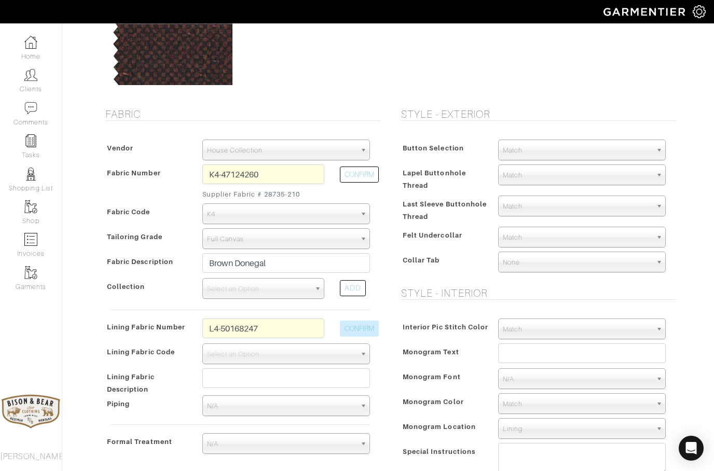
click at [356, 332] on button "CONFIRM" at bounding box center [359, 329] width 39 height 16
select select "6295"
type input "Wine Corks"
type input "1580.00"
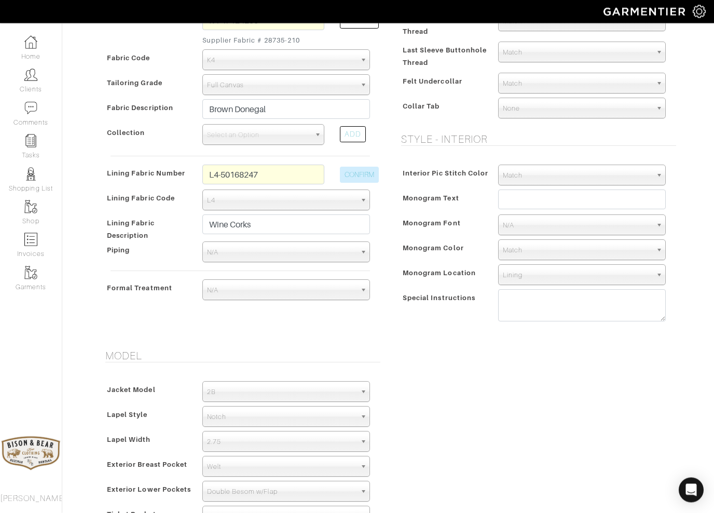
scroll to position [643, 0]
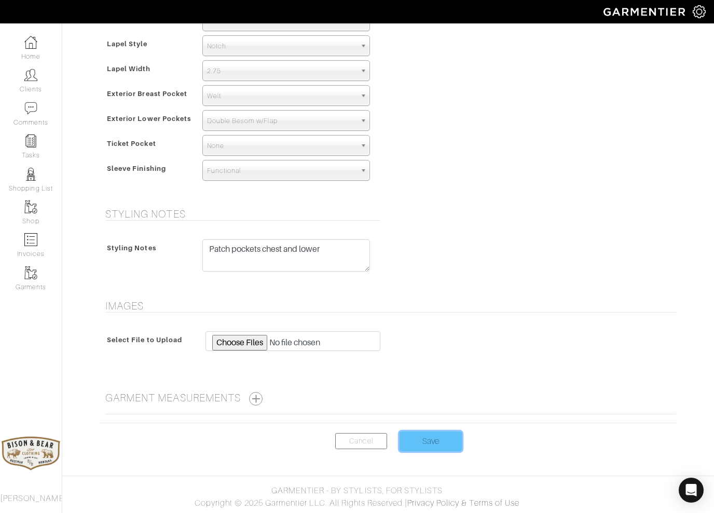
click at [435, 441] on input "Save" at bounding box center [431, 441] width 62 height 20
click at [432, 442] on input "Save" at bounding box center [431, 441] width 62 height 20
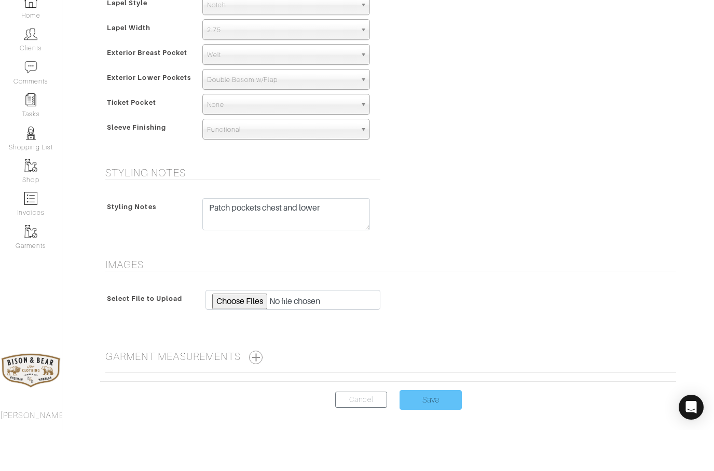
scroll to position [684, 0]
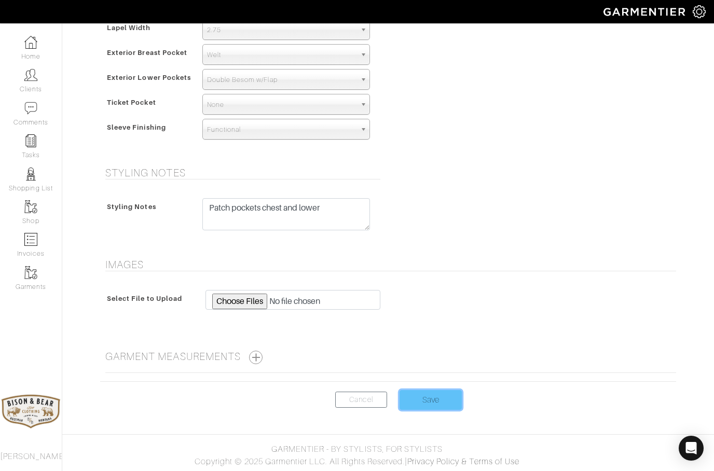
click at [432, 405] on input "Save" at bounding box center [431, 400] width 62 height 20
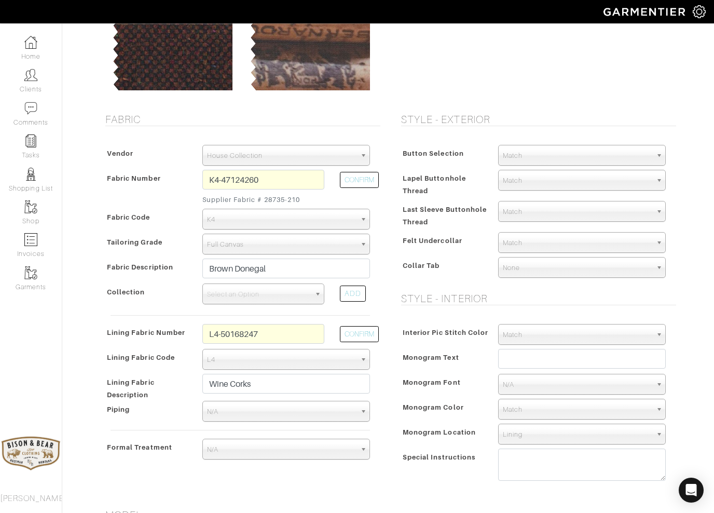
scroll to position [113, 0]
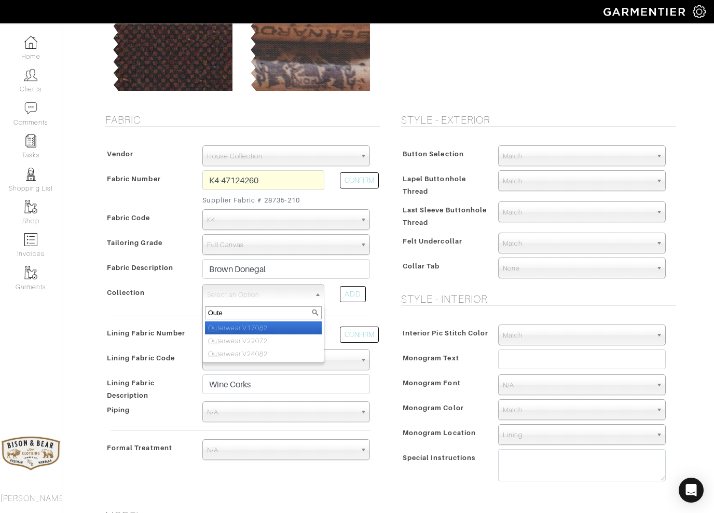
type input "Outer"
select select "977"
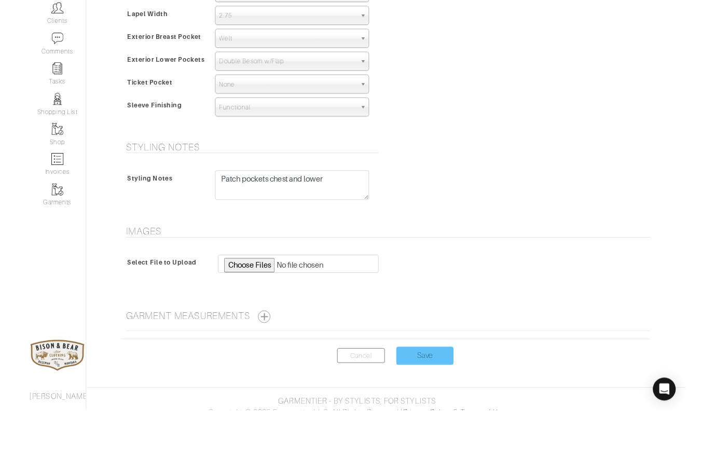
scroll to position [673, 0]
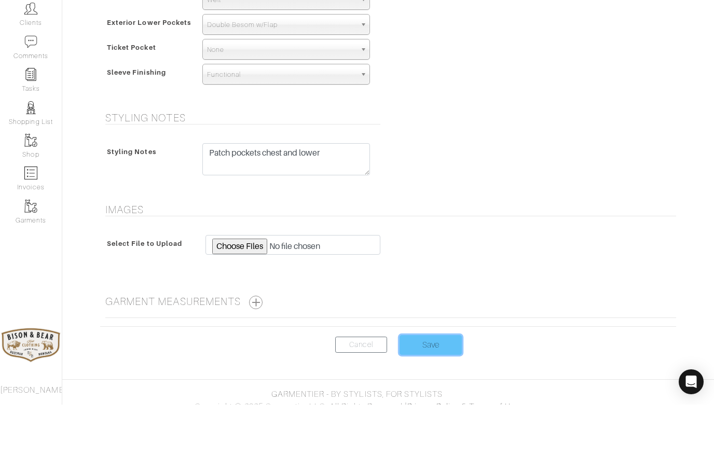
click at [419, 402] on input "Save" at bounding box center [431, 412] width 62 height 20
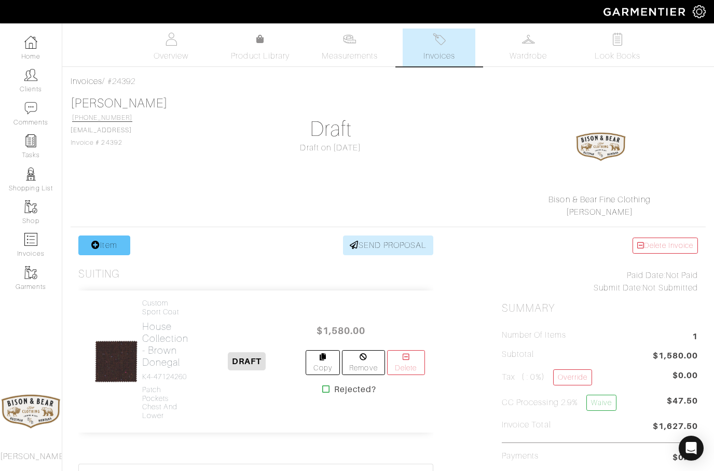
click at [108, 246] on link "Item" at bounding box center [104, 246] width 52 height 20
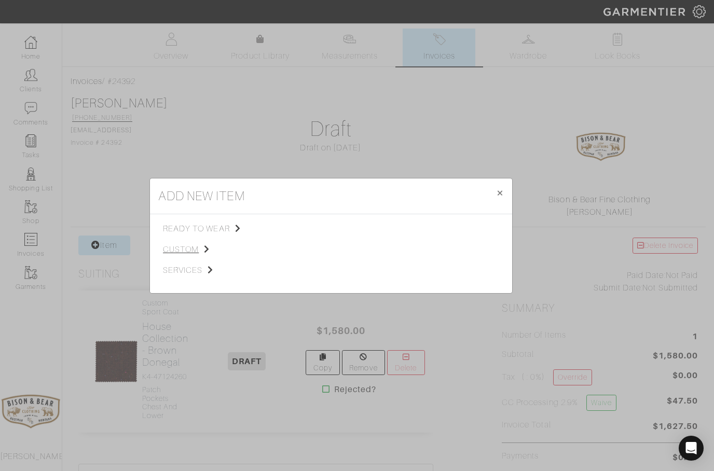
click at [183, 248] on span "custom" at bounding box center [215, 249] width 104 height 12
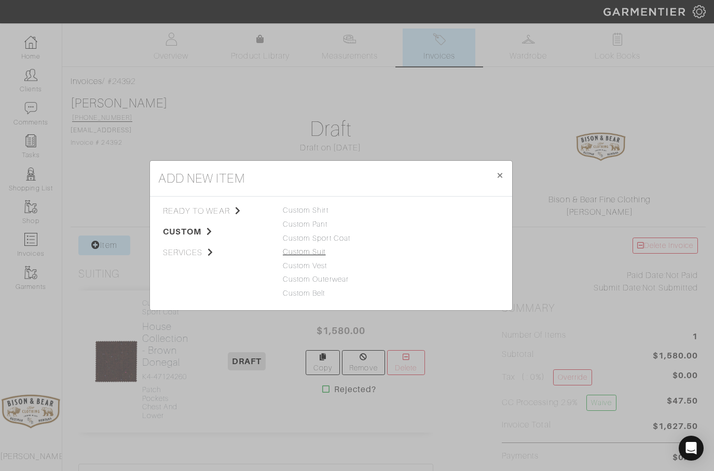
click at [316, 256] on link "Custom Suit" at bounding box center [304, 252] width 43 height 8
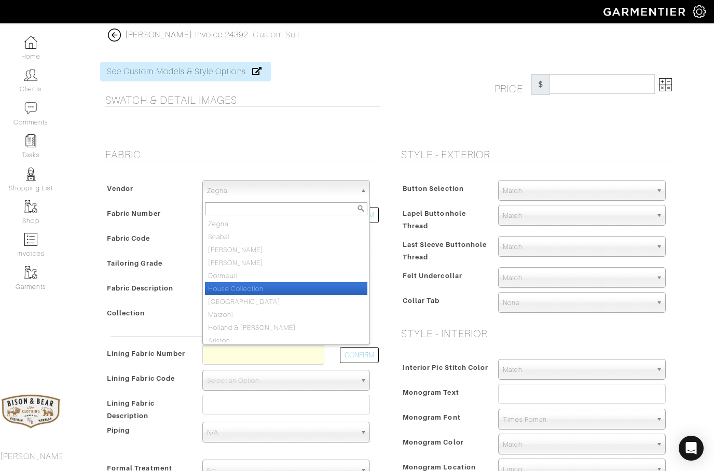
select select "75"
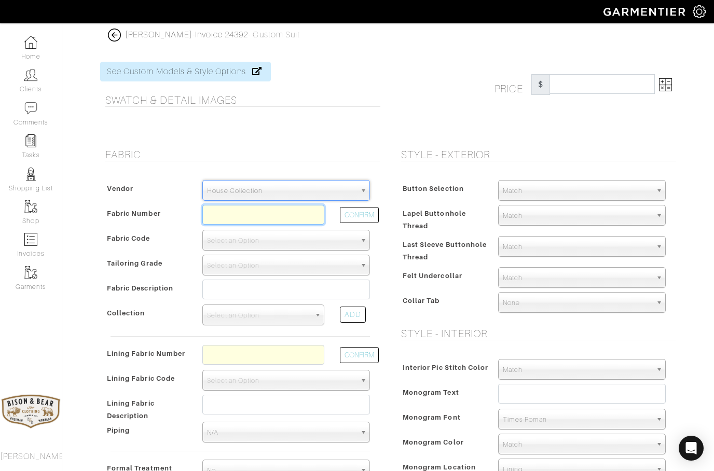
click at [235, 213] on input "text" at bounding box center [263, 215] width 122 height 20
type input "E7-48144927"
click at [364, 217] on button "CONFIRM" at bounding box center [359, 215] width 39 height 16
select select "1178"
type input "Grey Window Check"
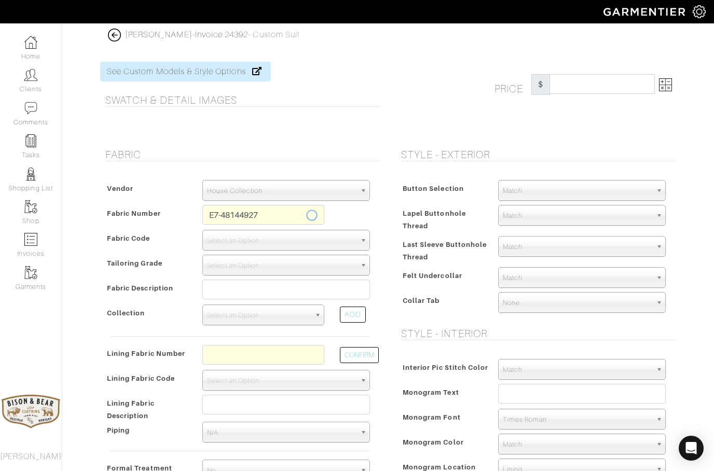
select select
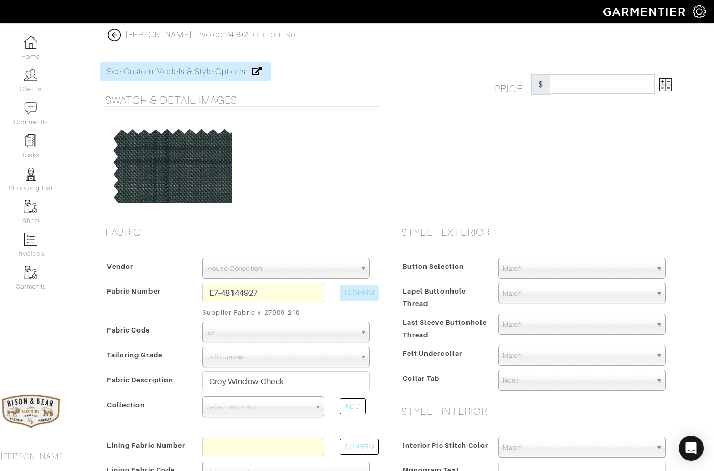
type input "1884.62"
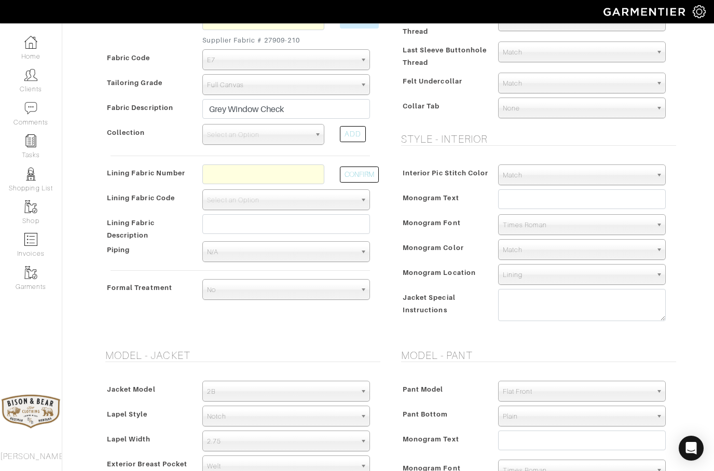
scroll to position [316, 0]
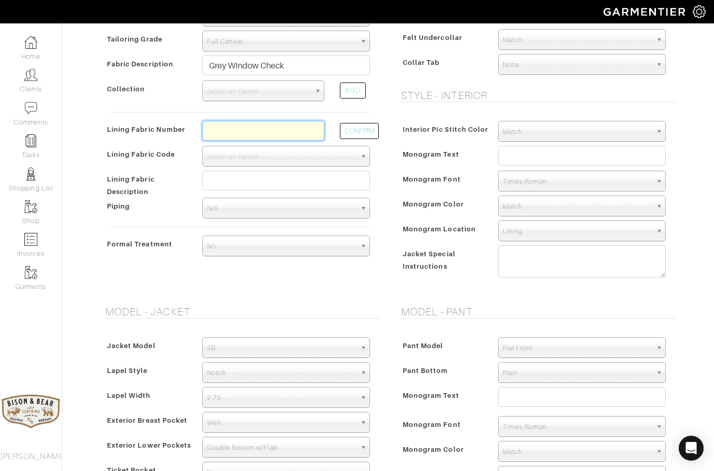
click at [239, 135] on input "text" at bounding box center [263, 131] width 122 height 20
click at [239, 131] on input "text" at bounding box center [263, 131] width 122 height 20
click at [255, 136] on input "L2" at bounding box center [263, 131] width 122 height 20
type input "L2-47134363"
click at [359, 133] on button "CONFIRM" at bounding box center [359, 131] width 39 height 16
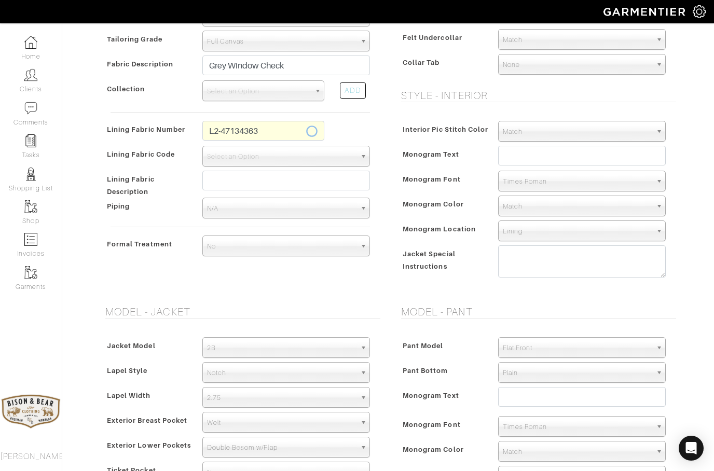
select select "6294"
type input "Pewter Paisley"
type input "1899.62"
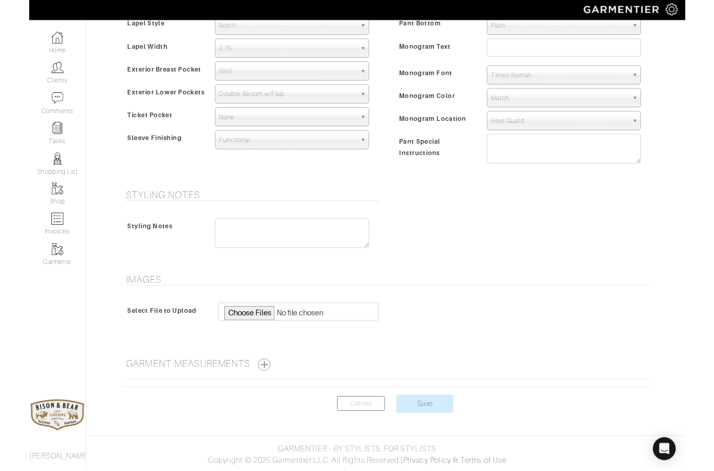
scroll to position [701, 0]
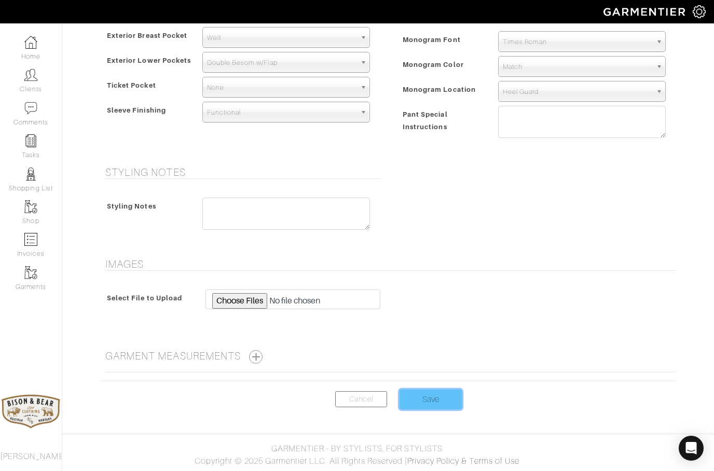
click at [434, 401] on input "Save" at bounding box center [431, 400] width 62 height 20
click at [425, 396] on input "Save" at bounding box center [431, 400] width 62 height 20
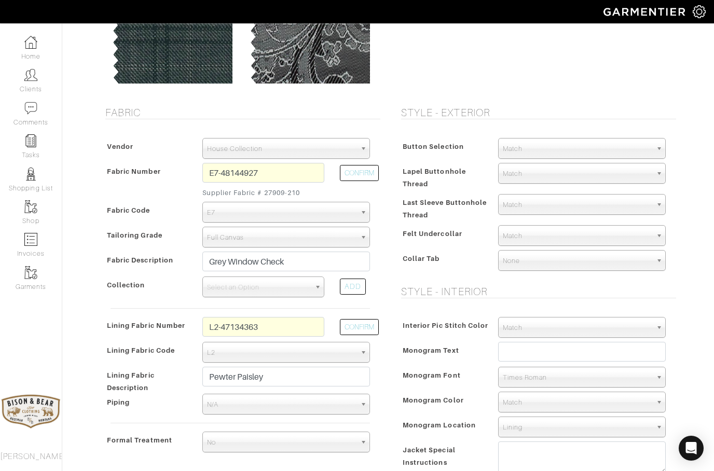
scroll to position [116, 0]
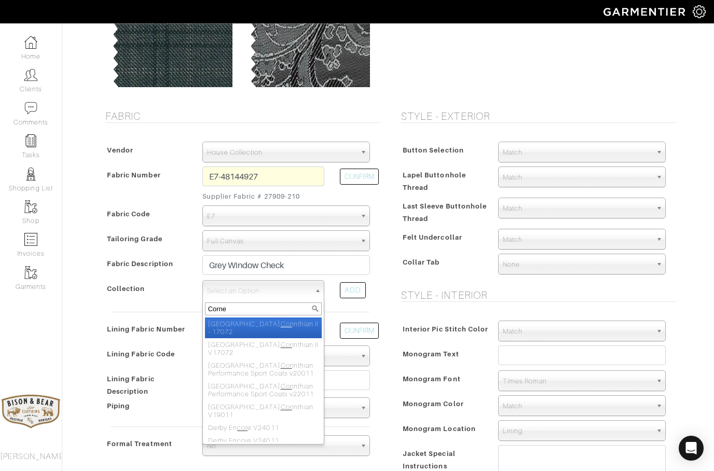
type input "Corner"
select select "940"
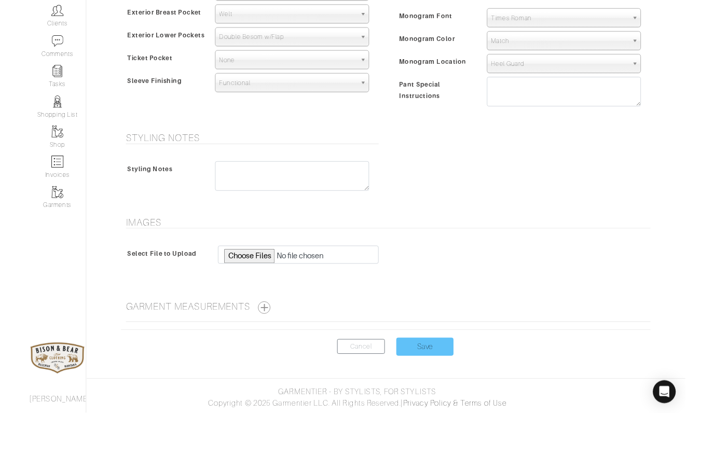
scroll to position [701, 0]
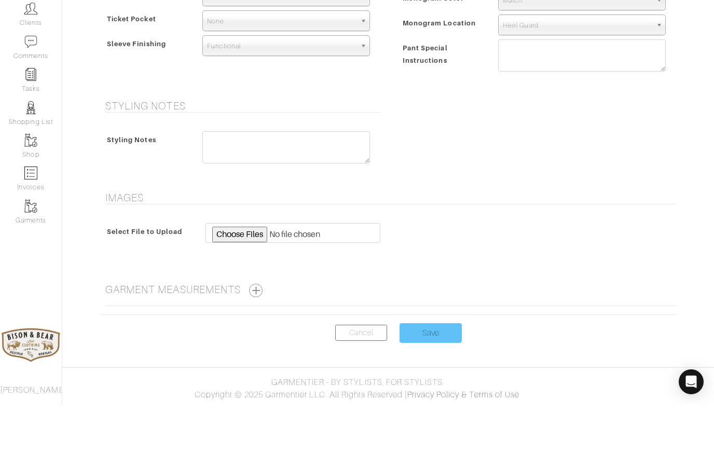
click at [435, 390] on input "Save" at bounding box center [431, 400] width 62 height 20
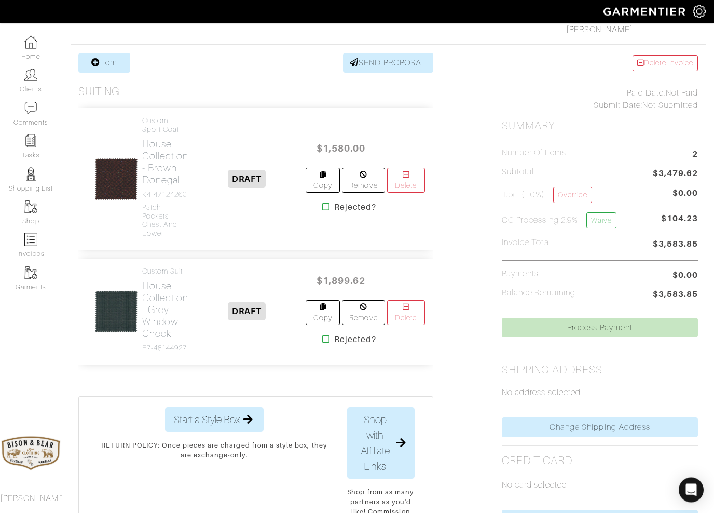
scroll to position [183, 0]
click at [106, 64] on link "Item" at bounding box center [104, 63] width 52 height 20
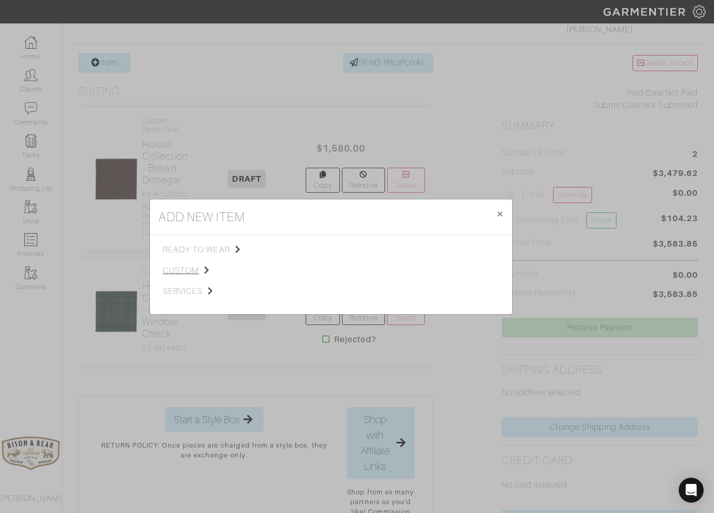
click at [178, 267] on span "custom" at bounding box center [215, 270] width 104 height 12
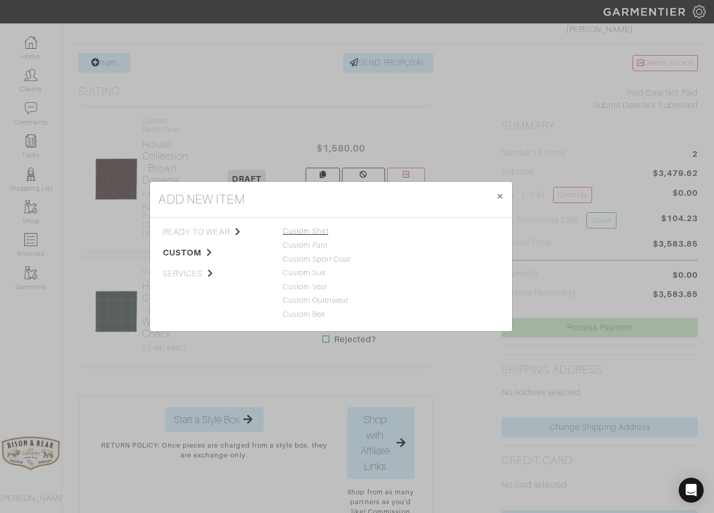
click at [311, 235] on link "Custom Shirt" at bounding box center [306, 231] width 46 height 8
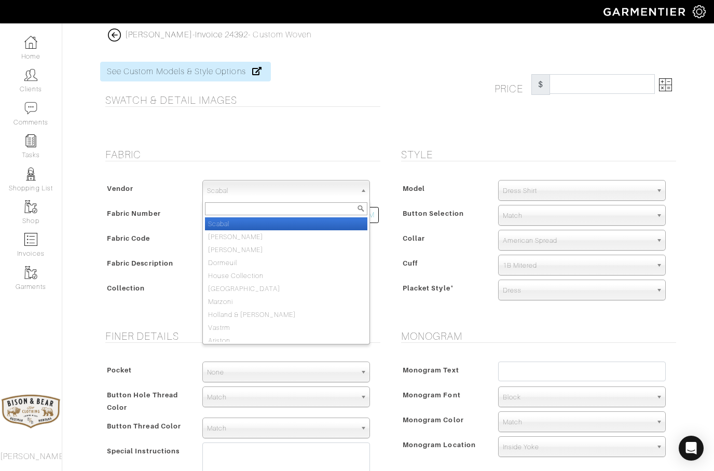
select select "75"
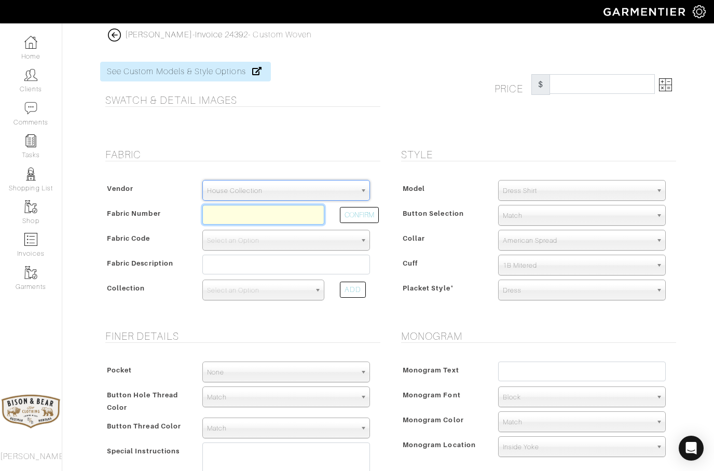
click at [251, 217] on input "text" at bounding box center [263, 215] width 122 height 20
type input "N5-51171198"
click at [360, 219] on button "CONFIRM" at bounding box center [359, 215] width 39 height 16
select select "5587"
type input "[PERSON_NAME]"
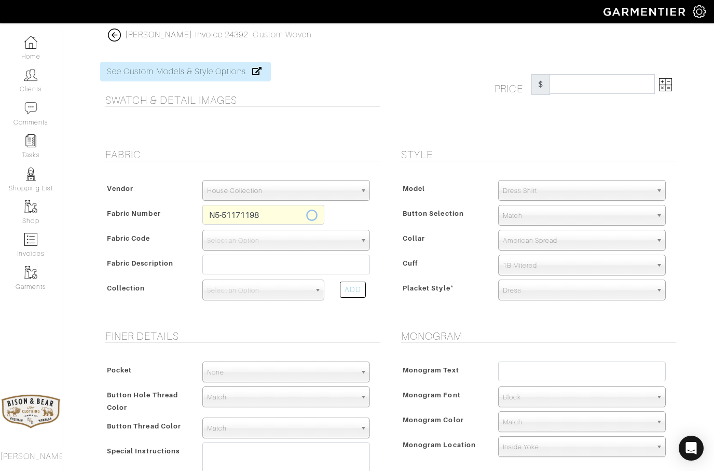
select select
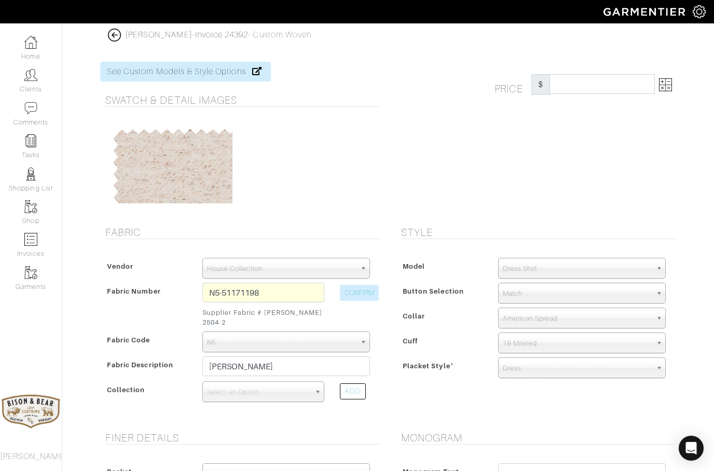
type input "300.70"
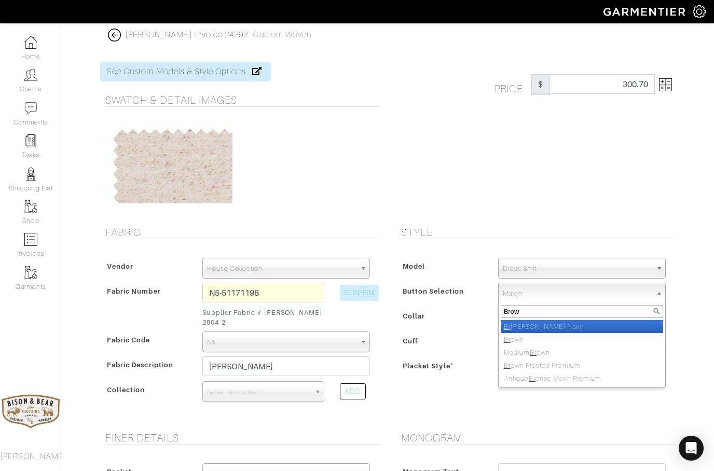
type input "Brown"
select select "27"
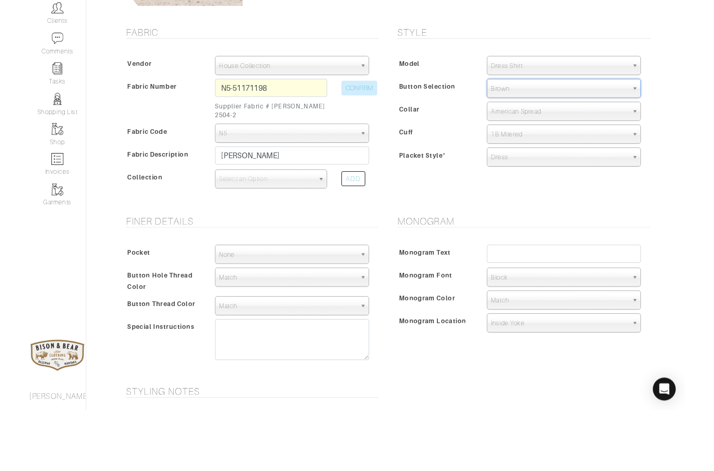
scroll to position [204, 0]
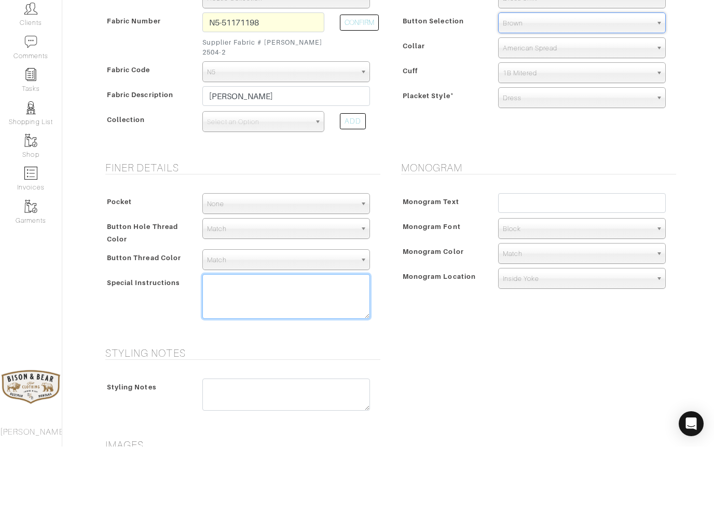
click at [275, 340] on textarea at bounding box center [286, 362] width 168 height 45
click at [229, 445] on textarea at bounding box center [286, 461] width 168 height 32
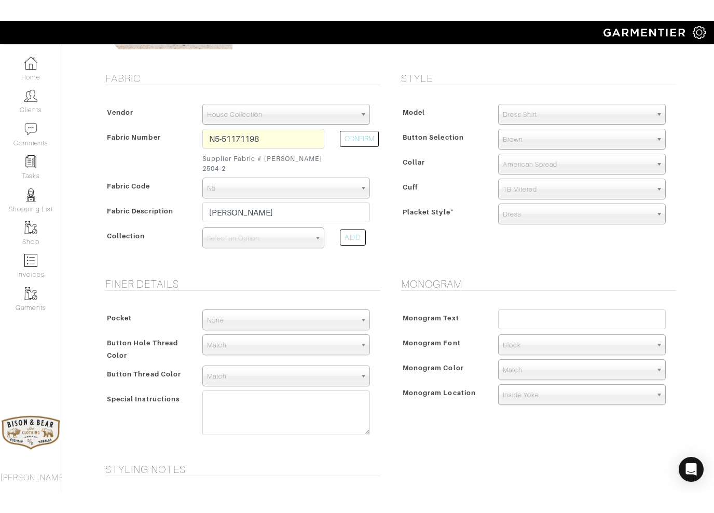
scroll to position [134, 0]
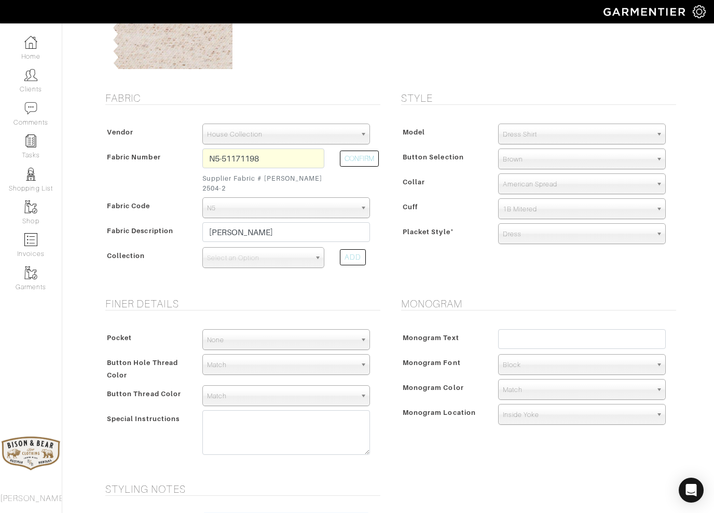
type textarea "Brown horn buttons"
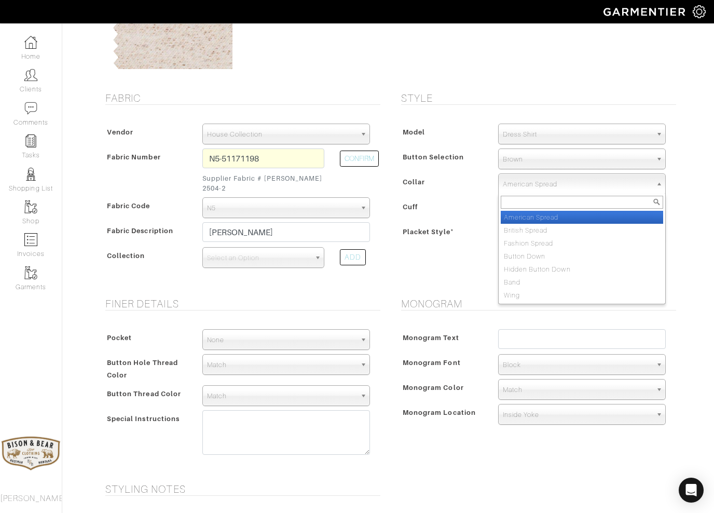
select select "Button Down"
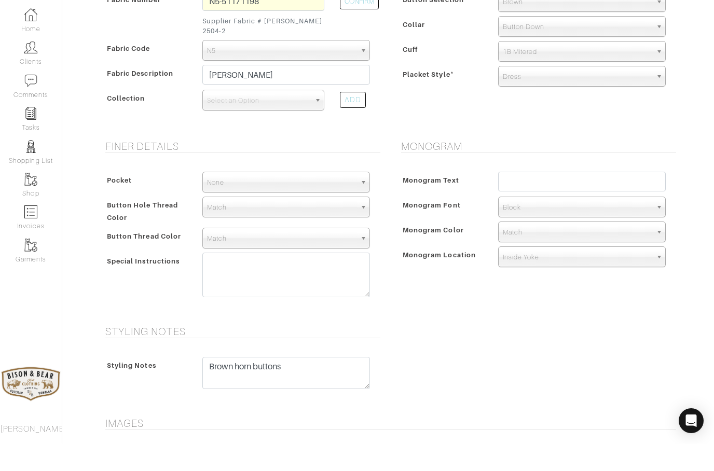
scroll to position [292, 0]
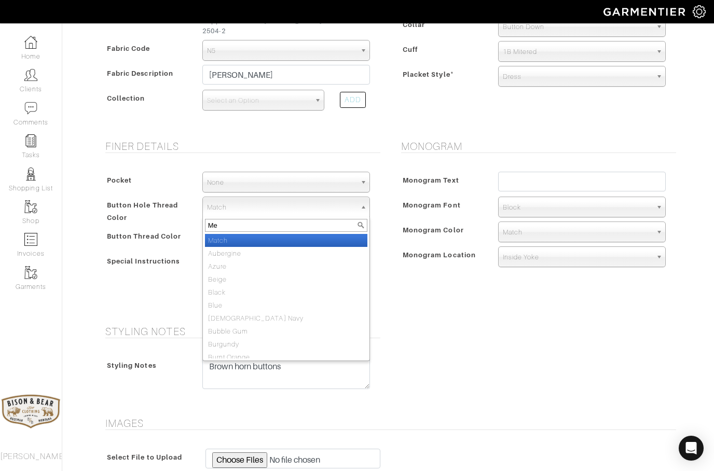
type input "Med"
select select "44"
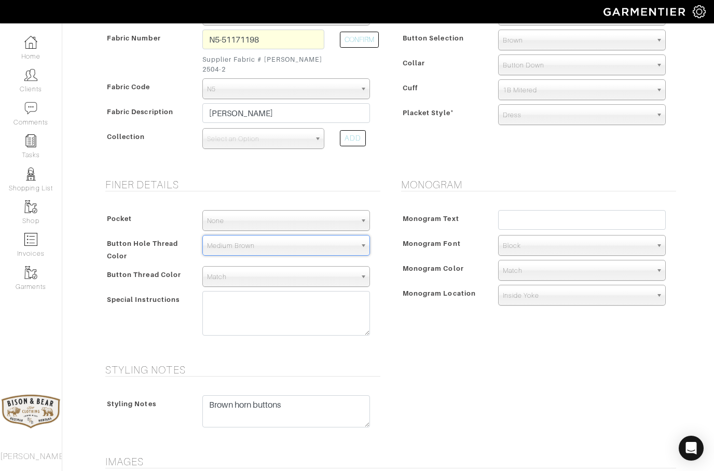
scroll to position [248, 0]
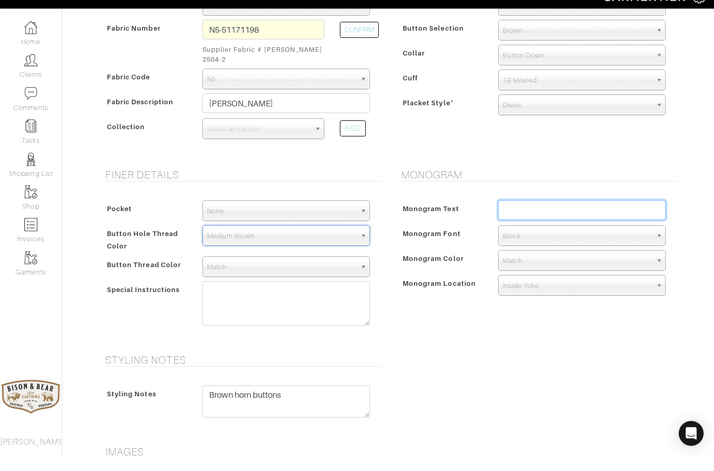
click at [558, 215] on input "text" at bounding box center [582, 225] width 168 height 20
type input "J"
type input "WJR"
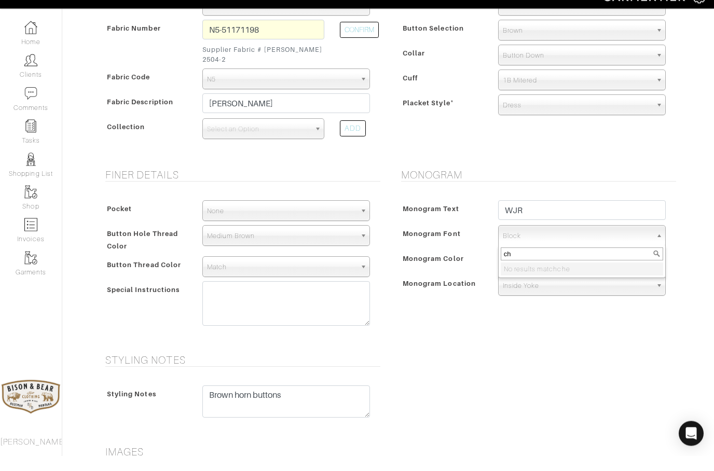
type input "c"
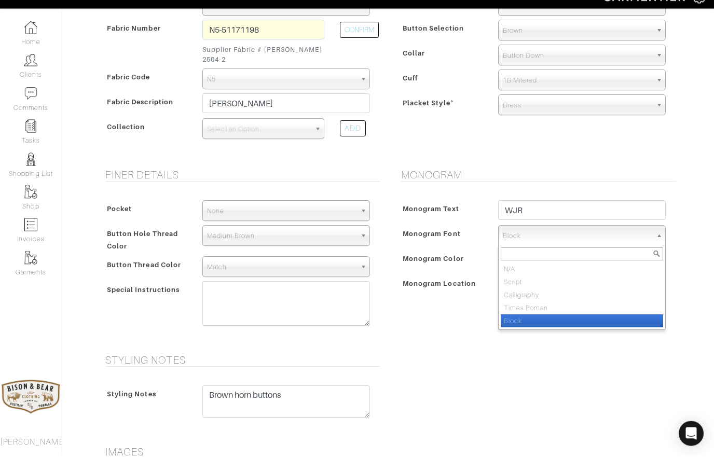
click at [445, 340] on form "See Custom Models & Style Options Swatch & Detail Images Price $ 300.70 Fabric …" at bounding box center [388, 213] width 576 height 824
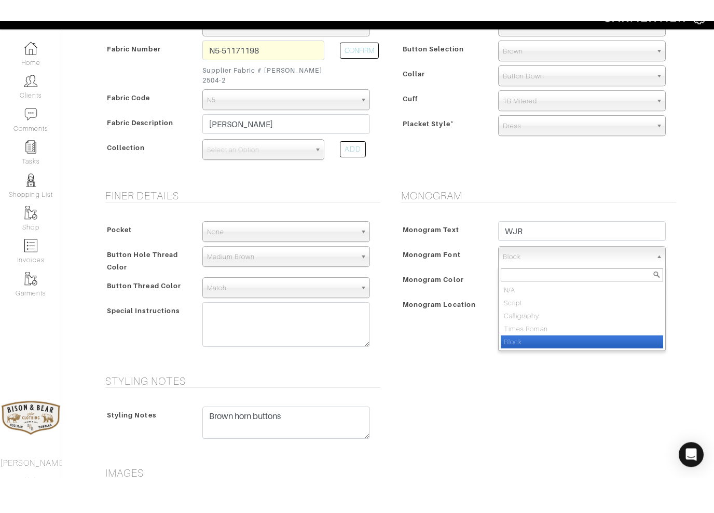
scroll to position [263, 0]
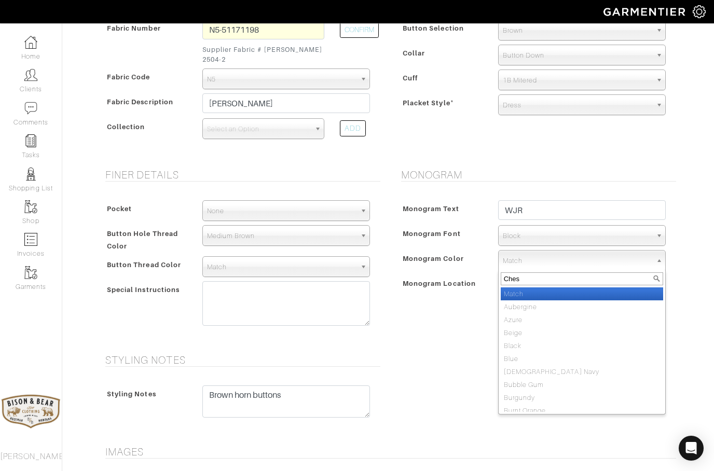
type input "Chest"
select select "47"
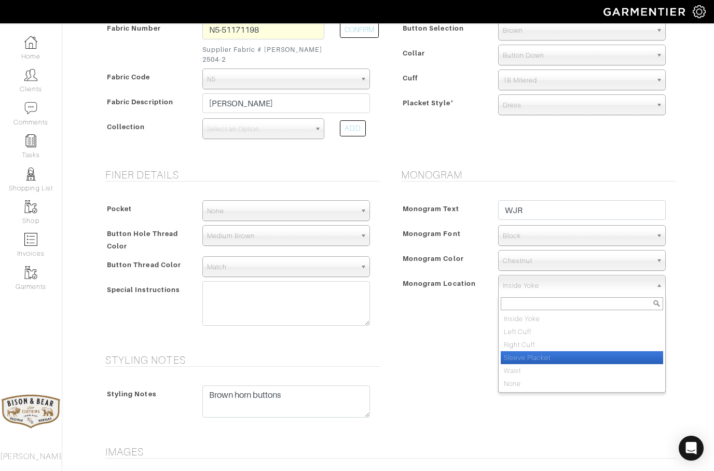
select select "Sleeve Placket"
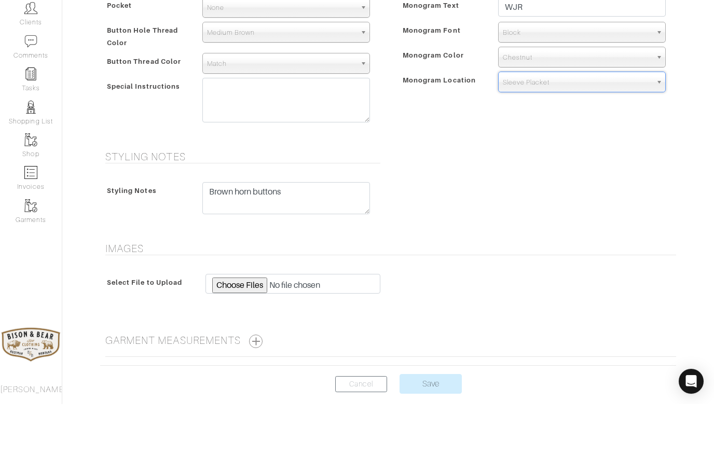
scroll to position [441, 0]
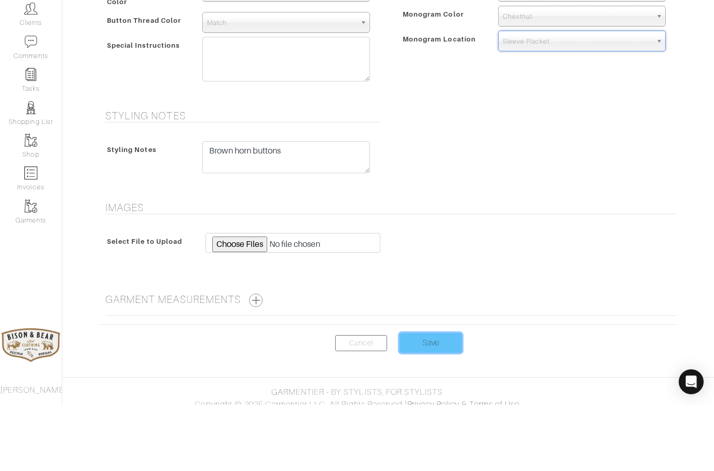
click at [420, 400] on input "Save" at bounding box center [431, 410] width 62 height 20
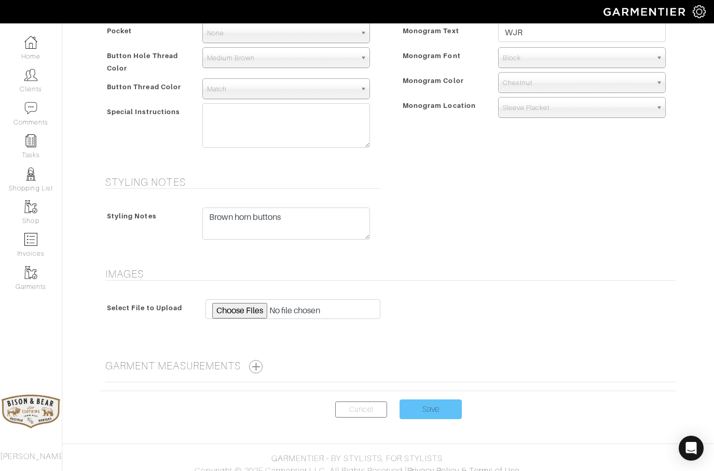
click at [435, 403] on input "Save" at bounding box center [431, 410] width 62 height 20
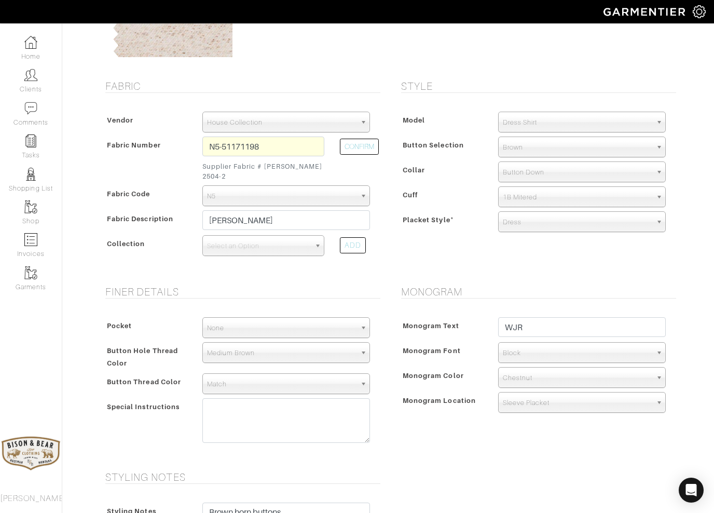
scroll to position [146, 0]
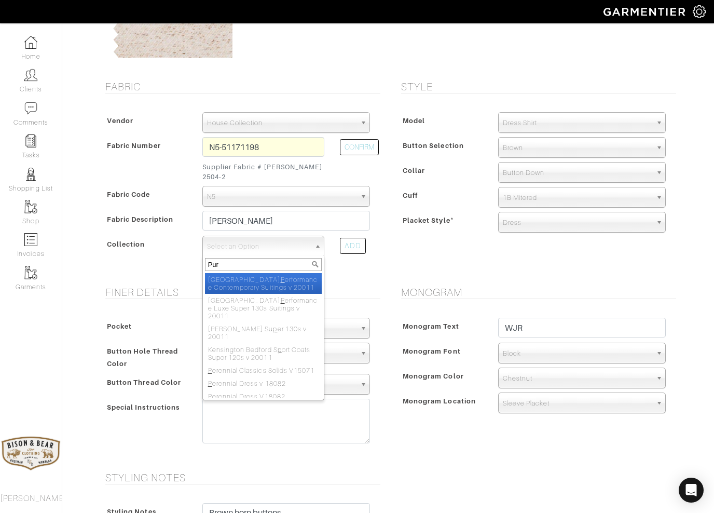
type input "Puro"
select select "808"
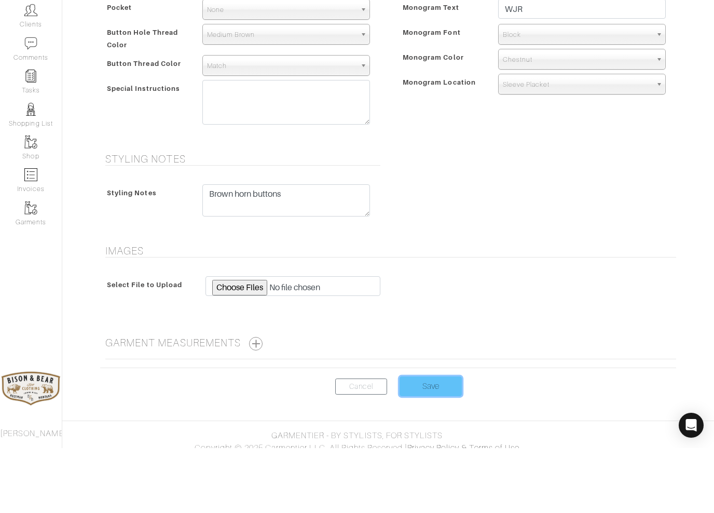
click at [430, 441] on input "Save" at bounding box center [431, 451] width 62 height 20
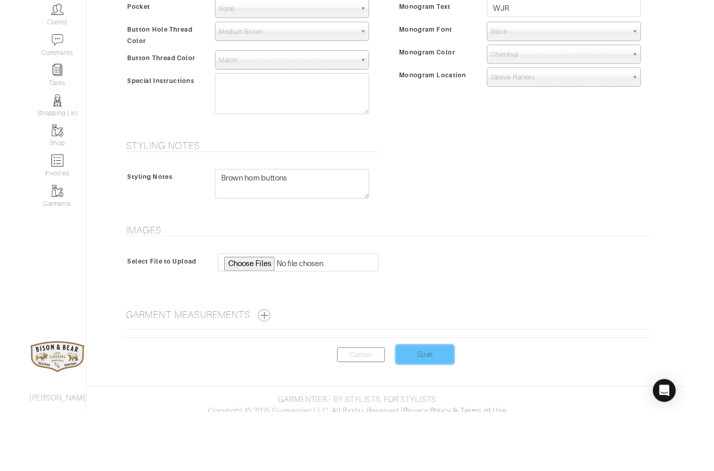
scroll to position [441, 0]
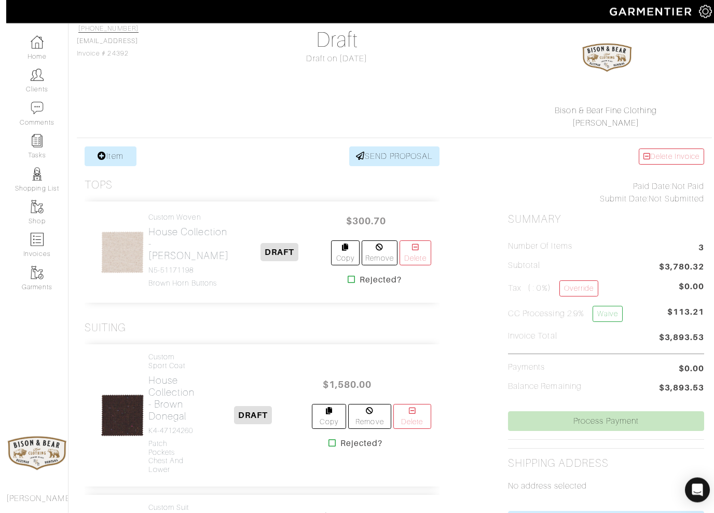
scroll to position [140, 5]
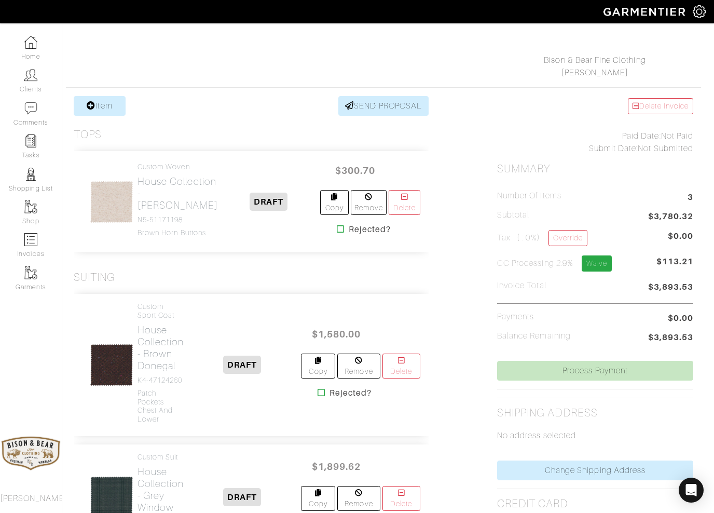
click at [605, 266] on link "Waive" at bounding box center [597, 263] width 30 height 16
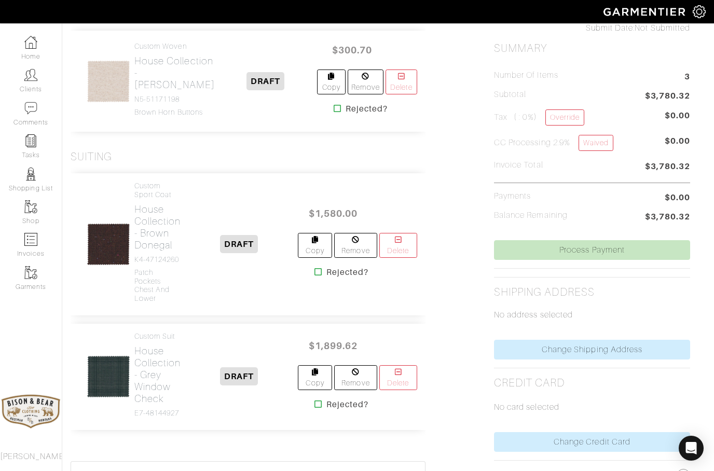
scroll to position [258, 8]
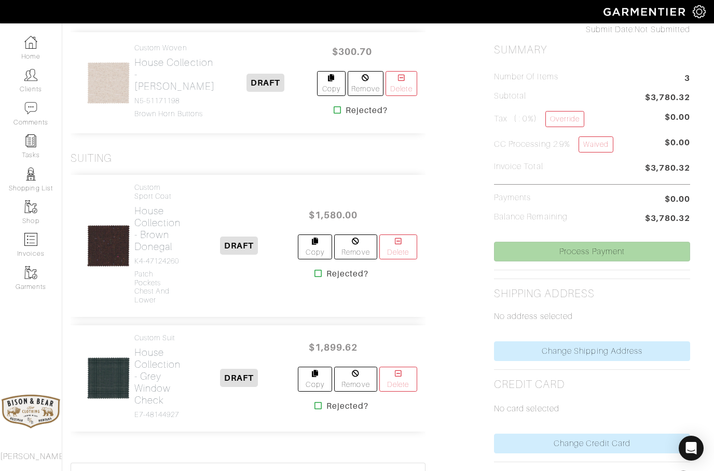
click at [586, 252] on link "Process Payment" at bounding box center [592, 252] width 196 height 20
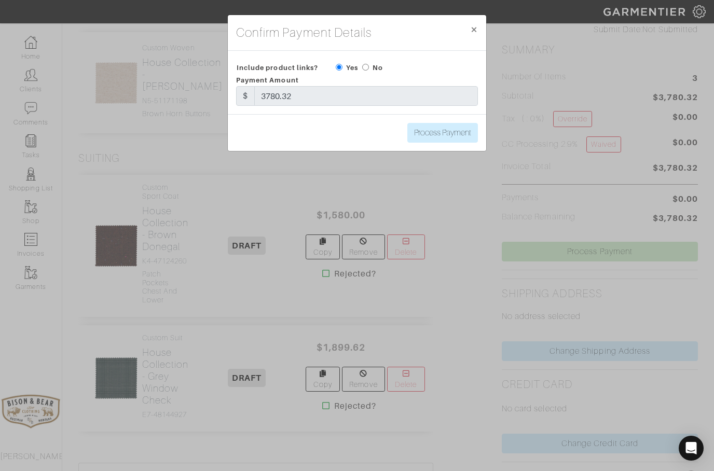
click at [367, 71] on input "radio" at bounding box center [365, 67] width 7 height 7
radio input "true"
click at [444, 131] on input "Process Payment" at bounding box center [442, 133] width 71 height 20
type input "Process Payment"
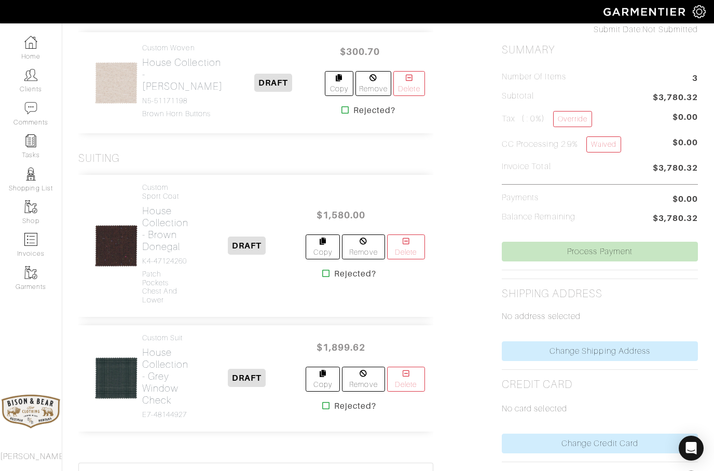
scroll to position [0, 0]
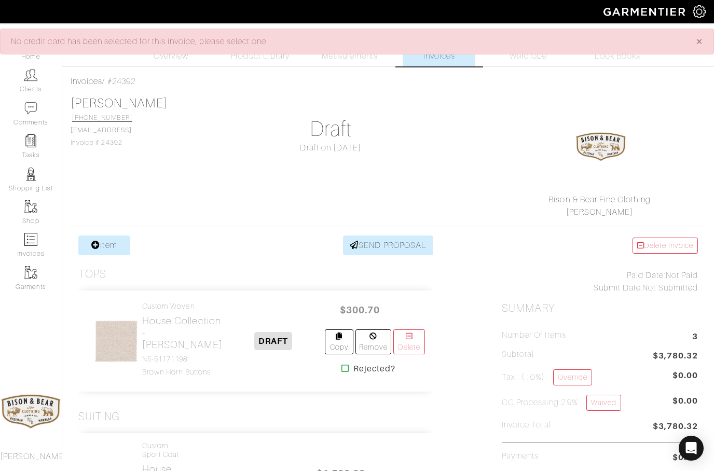
click at [709, 45] on button "×" at bounding box center [699, 41] width 29 height 25
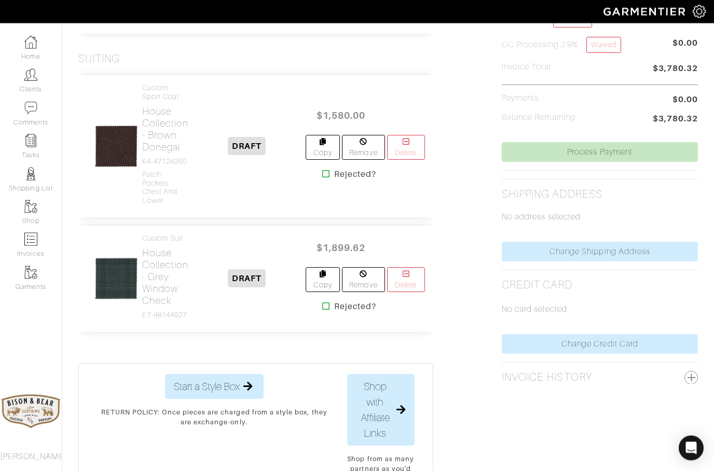
scroll to position [355, 0]
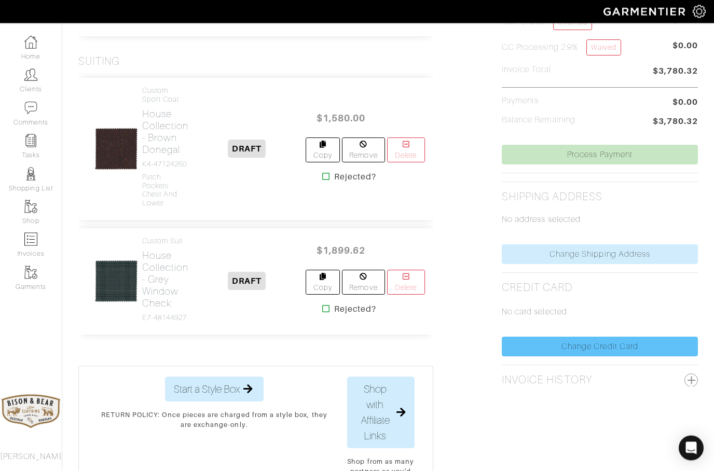
click at [579, 347] on link "Change Credit Card" at bounding box center [600, 347] width 196 height 20
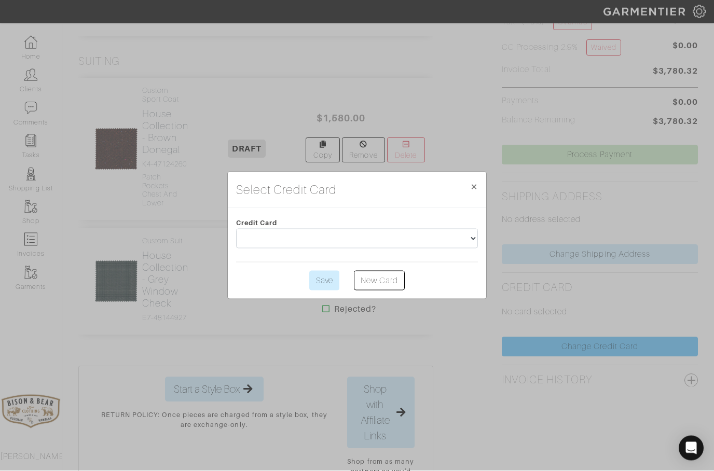
scroll to position [355, 0]
click at [292, 235] on select at bounding box center [357, 239] width 242 height 20
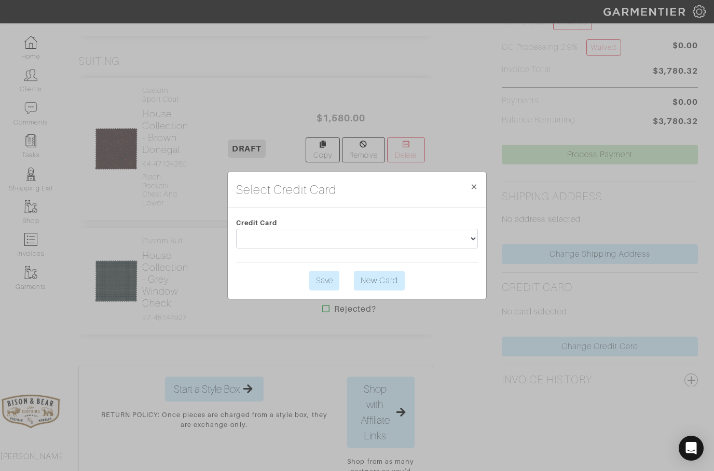
click at [384, 283] on link "New Card" at bounding box center [379, 281] width 51 height 20
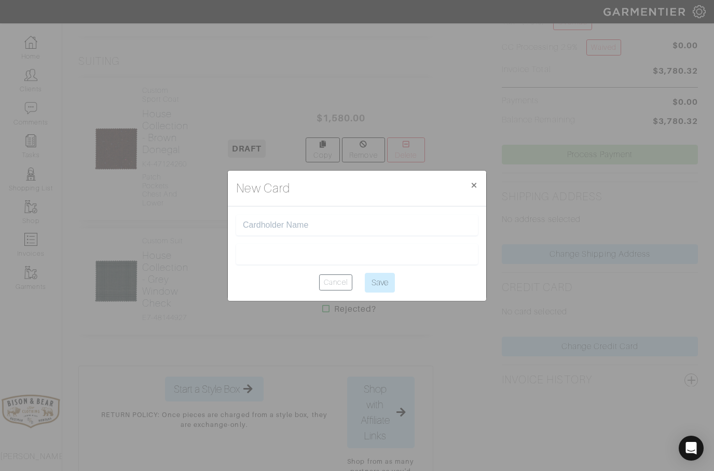
click at [286, 227] on input "text" at bounding box center [357, 226] width 228 height 10
type input "[CREDIT_CARD_NUMBER]"
click at [296, 224] on input "[CREDIT_CARD_NUMBER]" at bounding box center [357, 226] width 228 height 10
click at [296, 225] on input "[CREDIT_CARD_NUMBER]" at bounding box center [357, 226] width 228 height 10
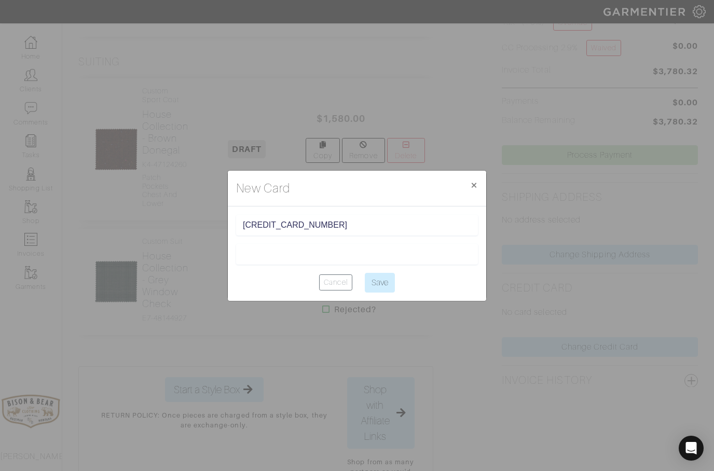
click at [271, 222] on input "[CREDIT_CARD_NUMBER]" at bounding box center [357, 226] width 228 height 10
click at [267, 221] on input "[CREDIT_CARD_NUMBER]" at bounding box center [357, 226] width 228 height 10
click at [284, 227] on input "text" at bounding box center [357, 226] width 228 height 10
type input "[PERSON_NAME]"
click at [377, 281] on input "Save" at bounding box center [380, 283] width 30 height 20
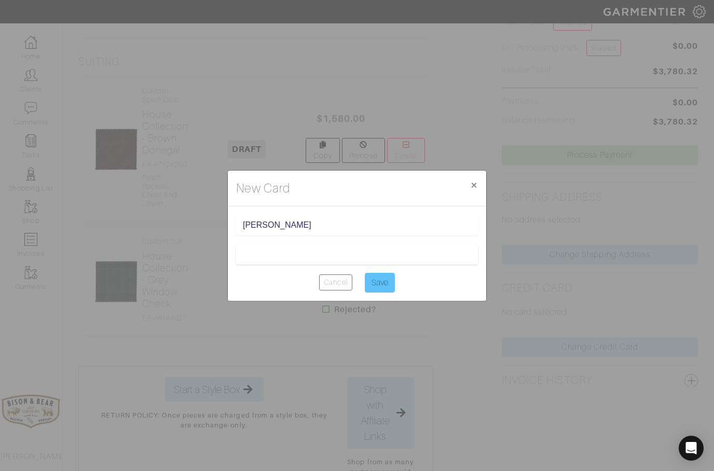
type input "Saving..."
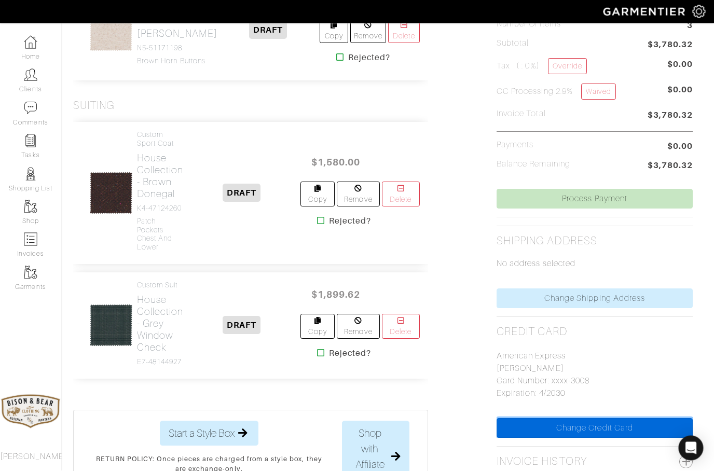
scroll to position [223, 1]
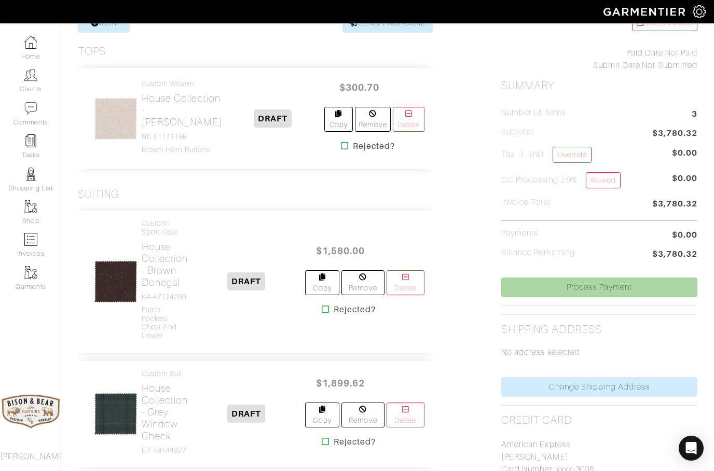
click at [616, 287] on link "Process Payment" at bounding box center [599, 288] width 196 height 20
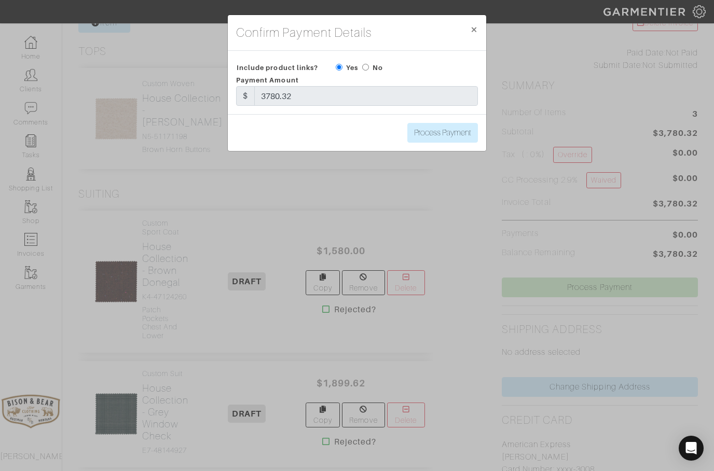
click at [376, 67] on label "No" at bounding box center [378, 68] width 10 height 10
click at [373, 68] on label "No" at bounding box center [378, 68] width 10 height 10
click at [367, 67] on input "radio" at bounding box center [365, 67] width 7 height 7
radio input "true"
click at [438, 134] on input "Process Payment" at bounding box center [442, 133] width 71 height 20
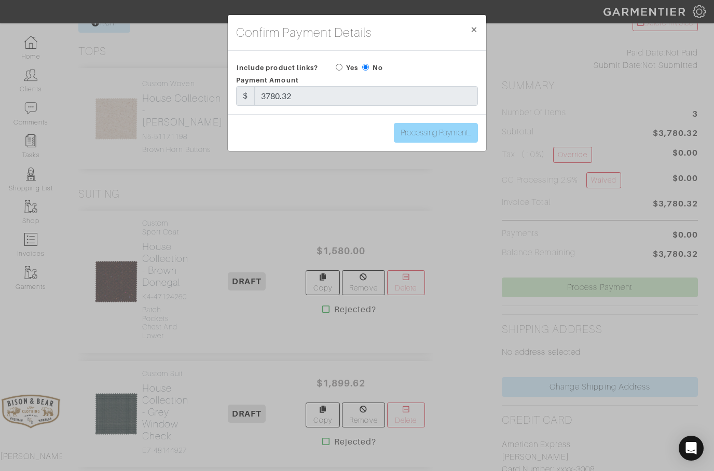
type input "Process Payment"
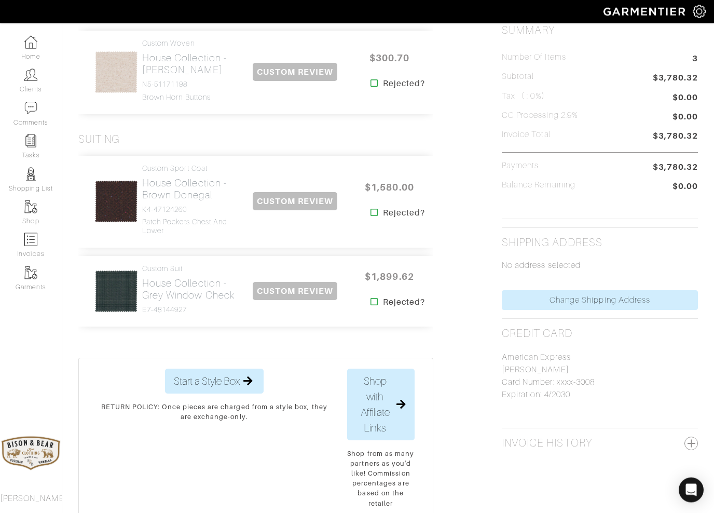
scroll to position [295, 0]
